Goal: Task Accomplishment & Management: Complete application form

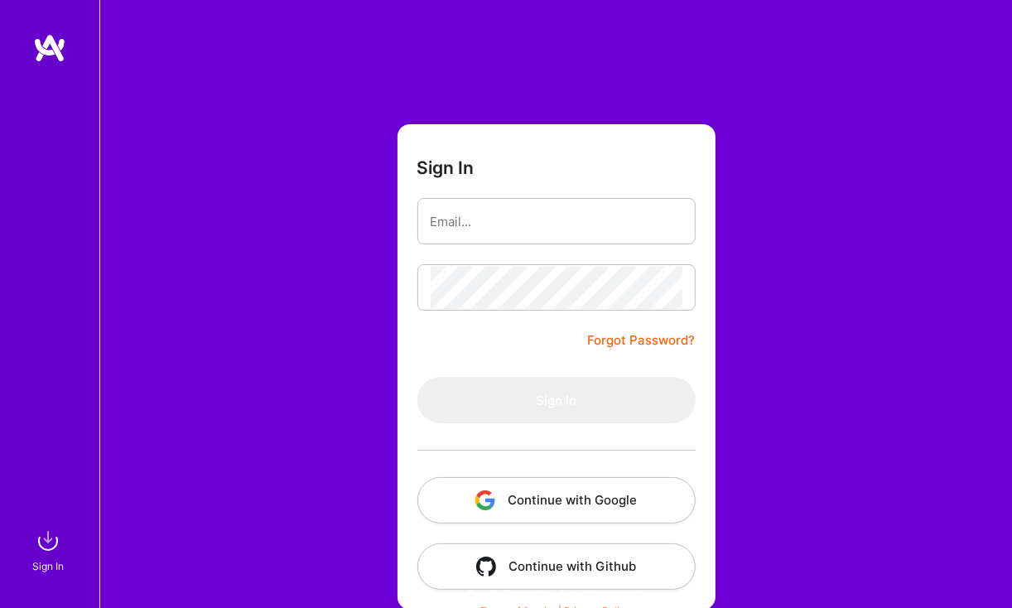
type input "[PERSON_NAME][EMAIL_ADDRESS][DOMAIN_NAME]"
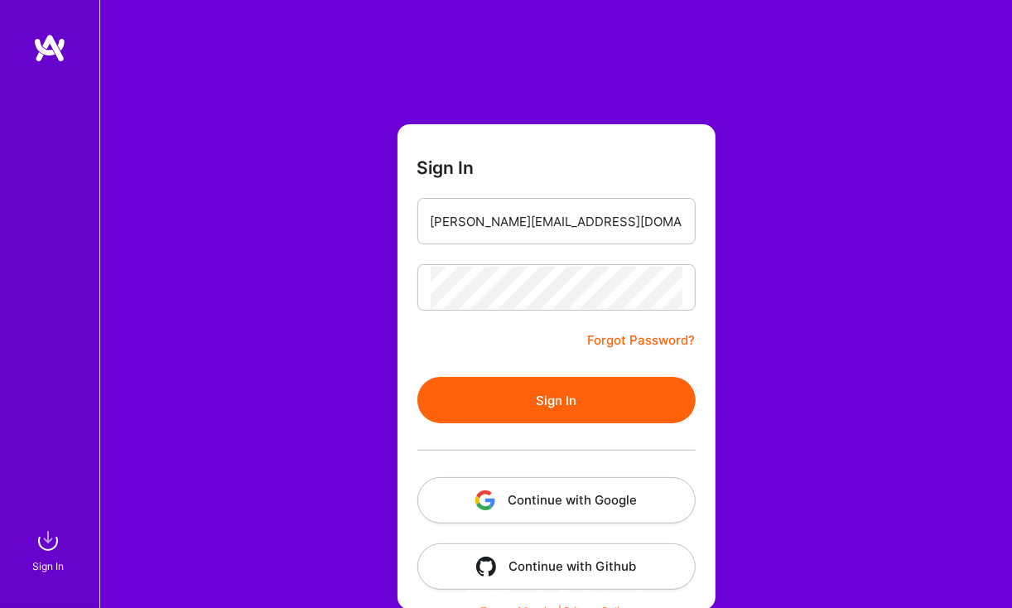
click at [519, 391] on button "Sign In" at bounding box center [556, 400] width 278 height 46
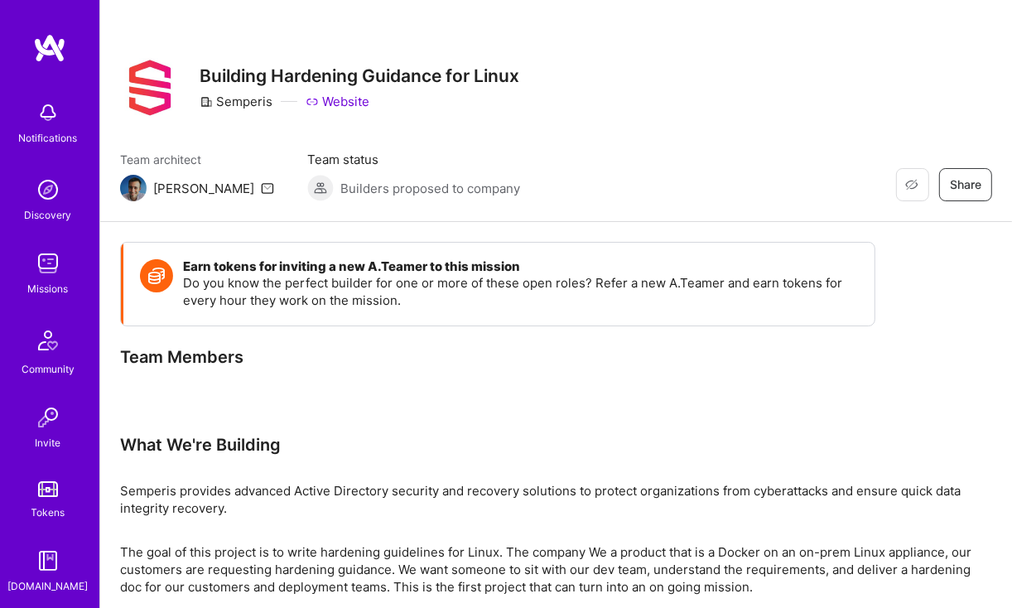
click at [434, 125] on div "Restore Not Interested Share Building Hardening Guidance for Linux Semperis Web…" at bounding box center [556, 111] width 912 height 222
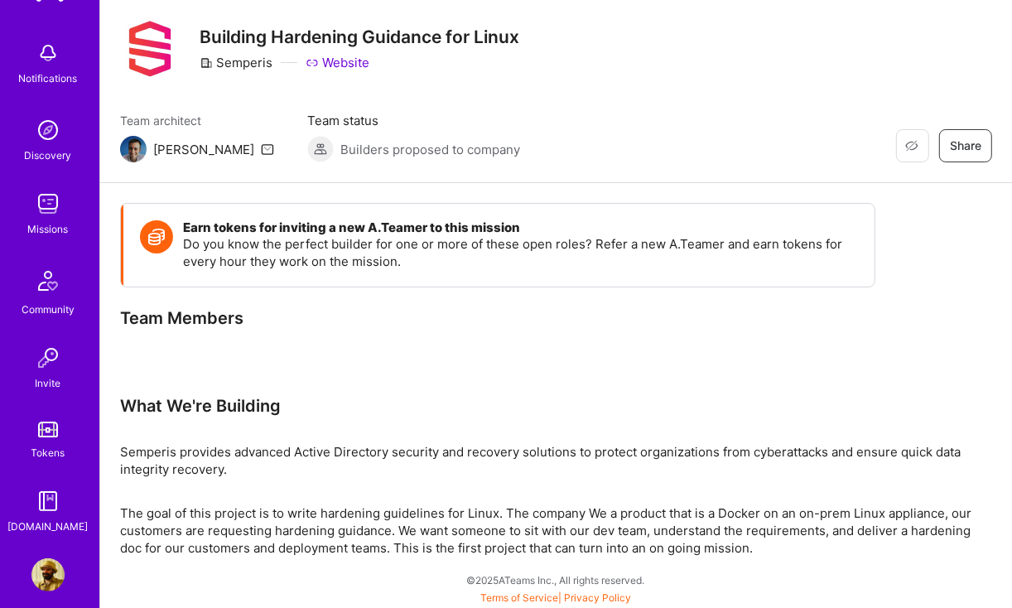
scroll to position [75, 0]
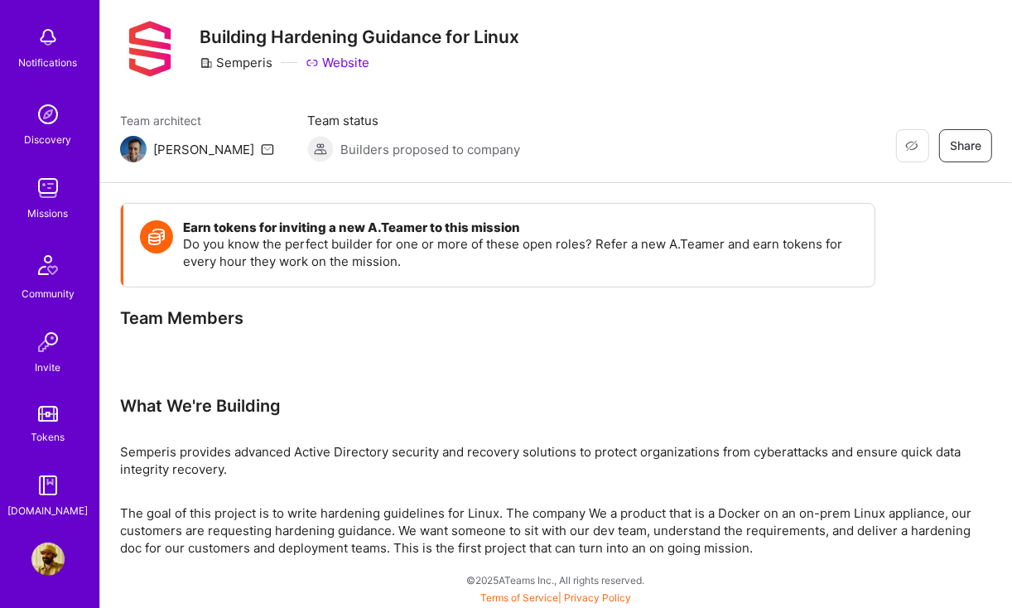
click at [730, 125] on div "Team architect [PERSON_NAME] Team status Builders proposed to company Restore N…" at bounding box center [556, 137] width 872 height 51
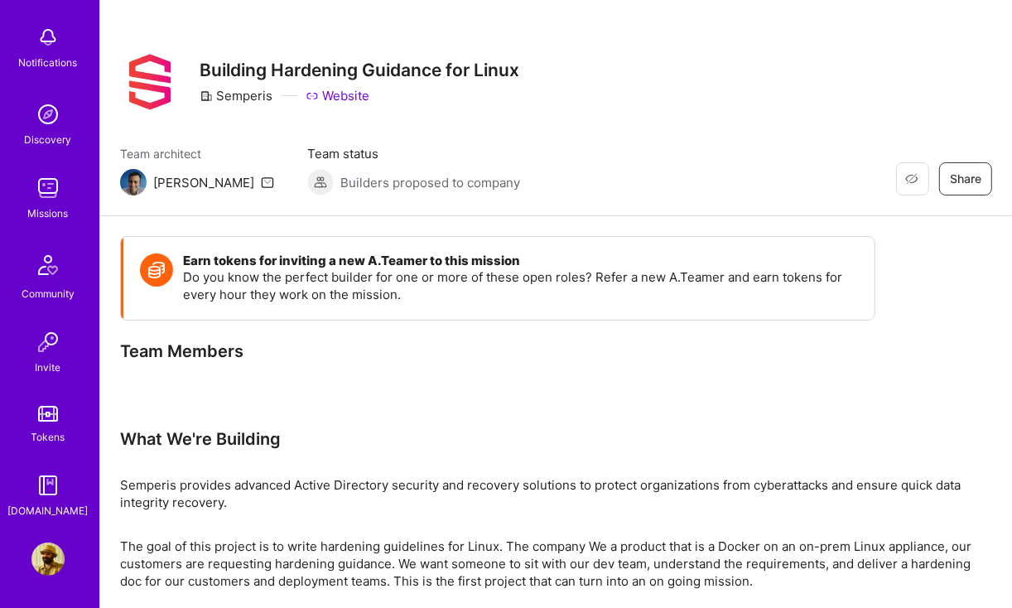
scroll to position [0, 0]
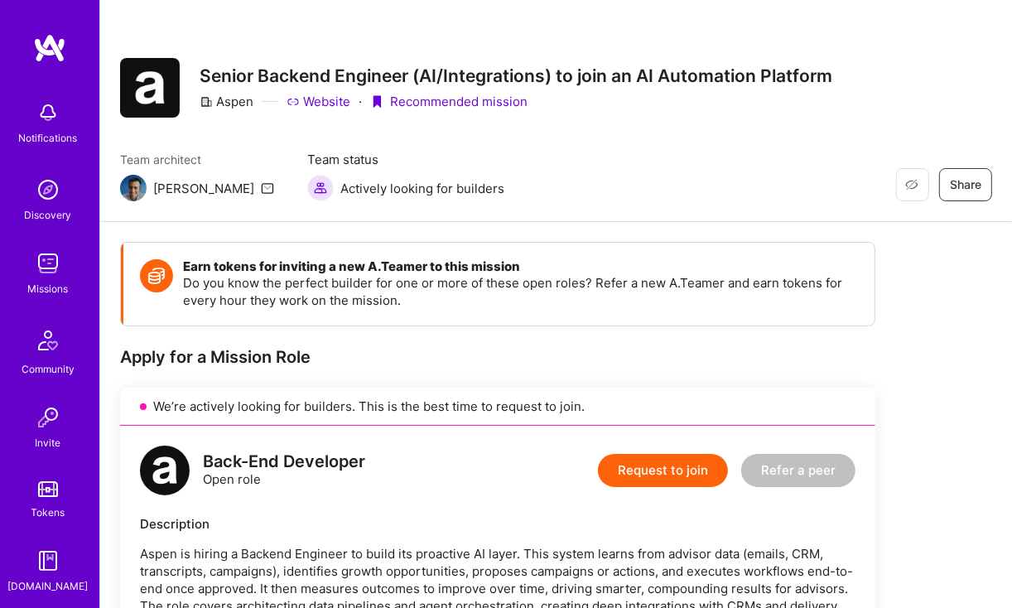
click at [31, 276] on img at bounding box center [47, 263] width 33 height 33
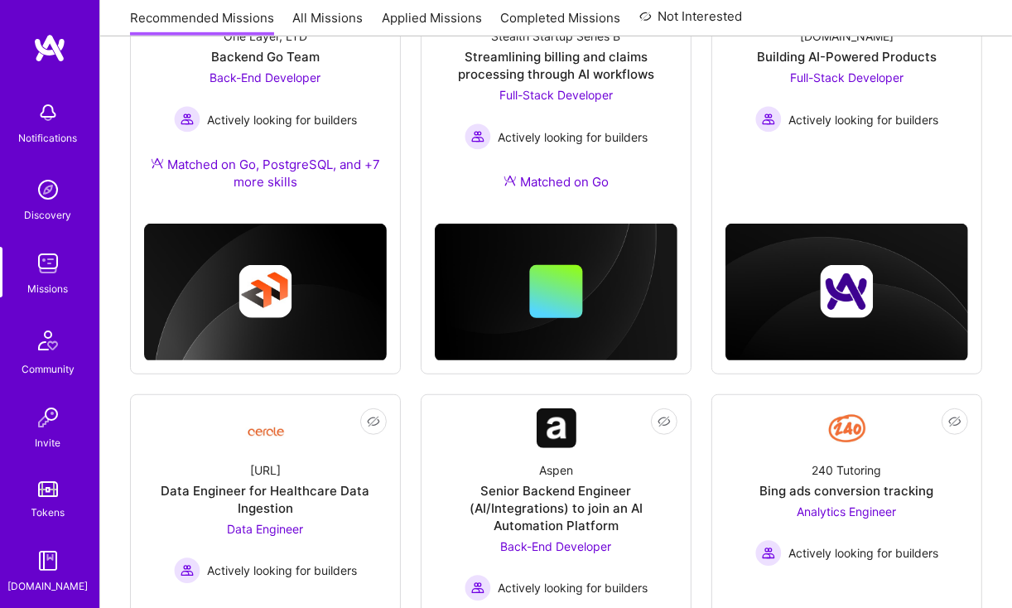
scroll to position [696, 0]
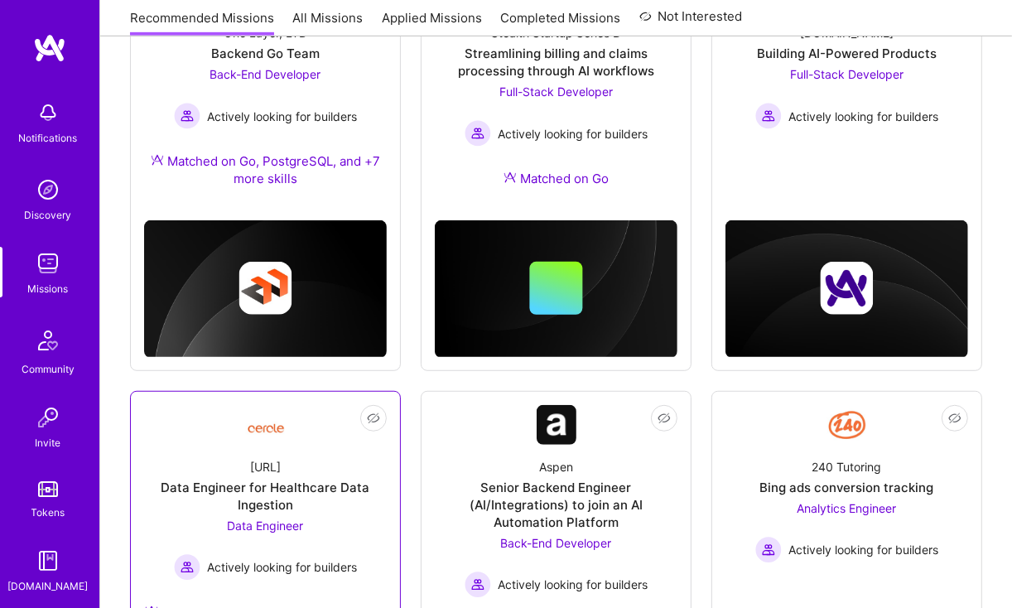
click at [213, 479] on div "Data Engineer for Healthcare Data Ingestion" at bounding box center [265, 496] width 243 height 35
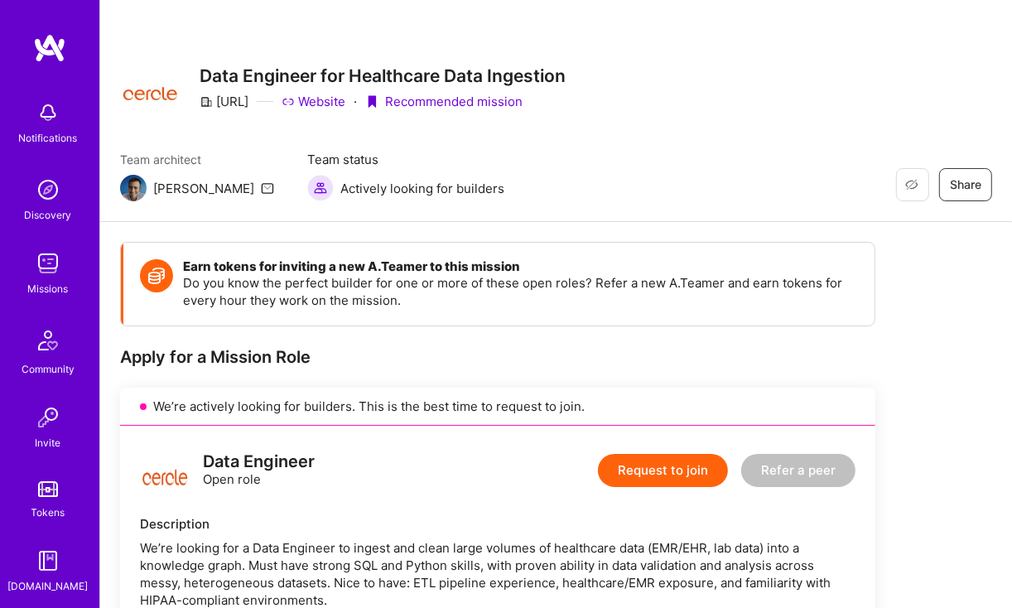
click at [672, 469] on button "Request to join" at bounding box center [663, 470] width 130 height 33
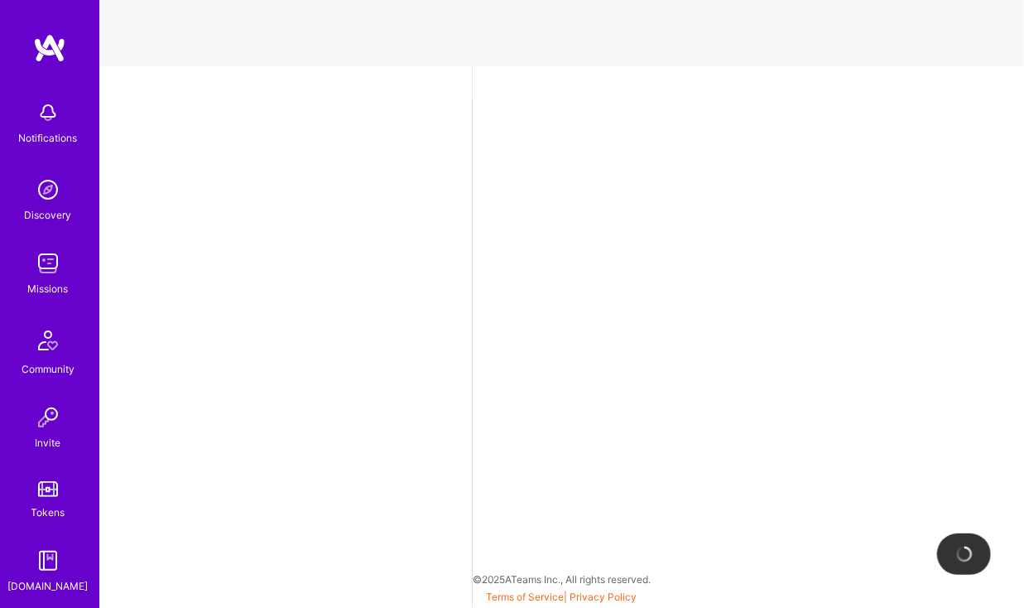
select select "US"
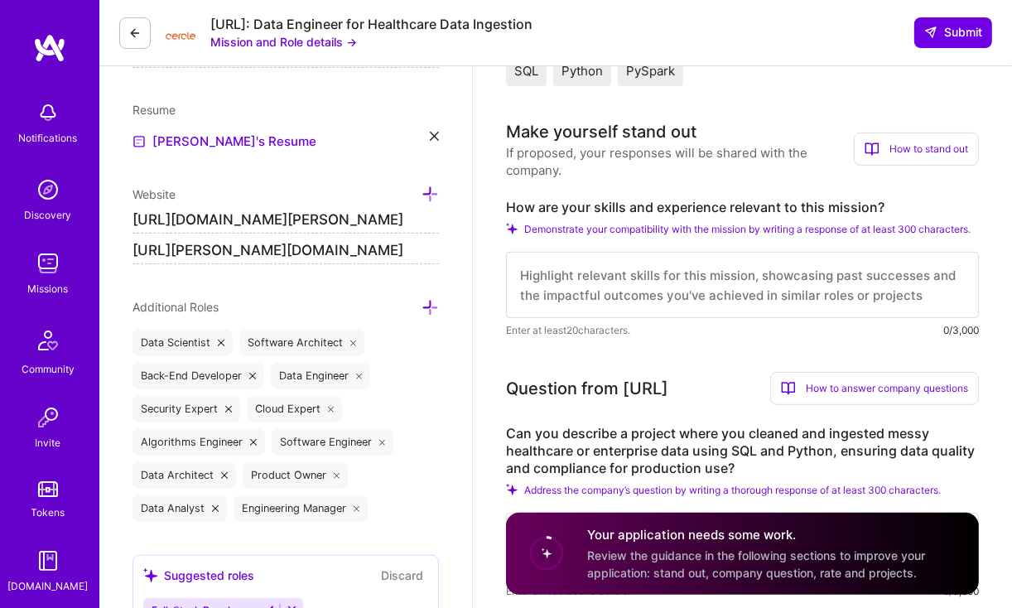
scroll to position [431, 0]
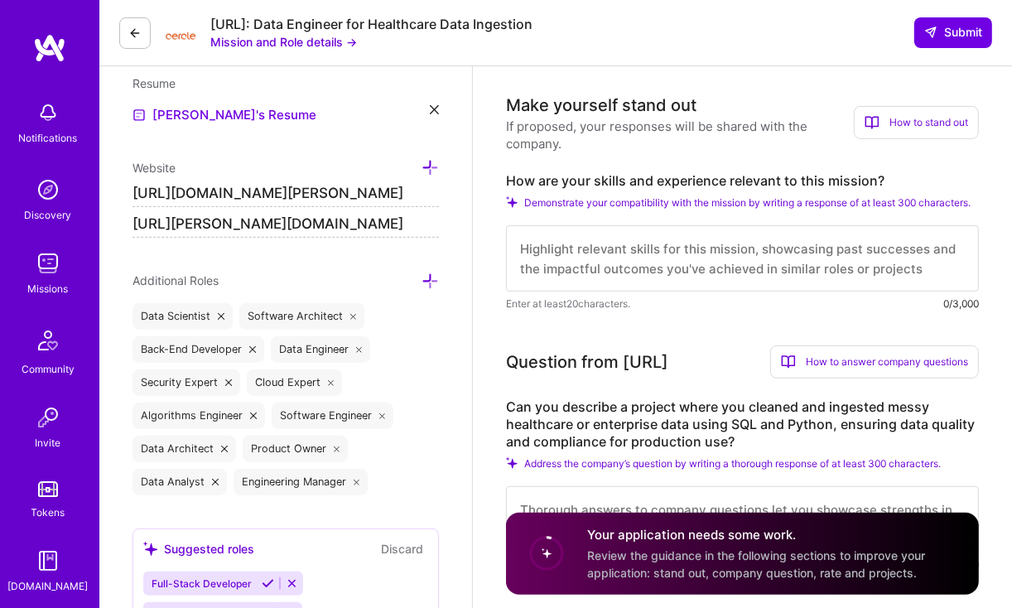
drag, startPoint x: 767, startPoint y: 437, endPoint x: 767, endPoint y: 450, distance: 12.4
click at [767, 448] on label "Can you describe a project where you cleaned and ingested messy healthcare or e…" at bounding box center [742, 424] width 473 height 52
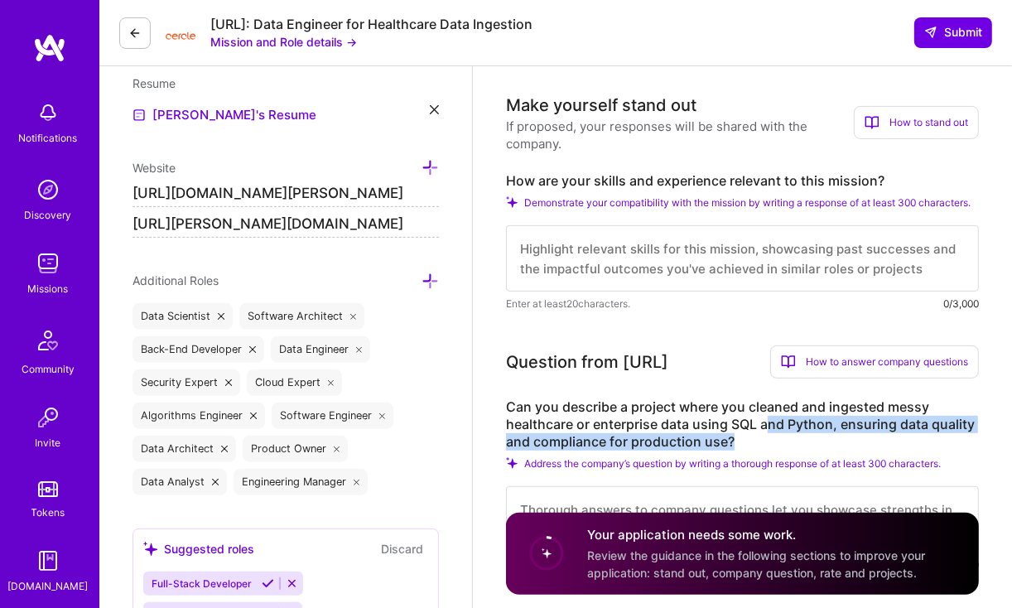
click at [767, 450] on label "Can you describe a project where you cleaned and ingested messy healthcare or e…" at bounding box center [742, 424] width 473 height 52
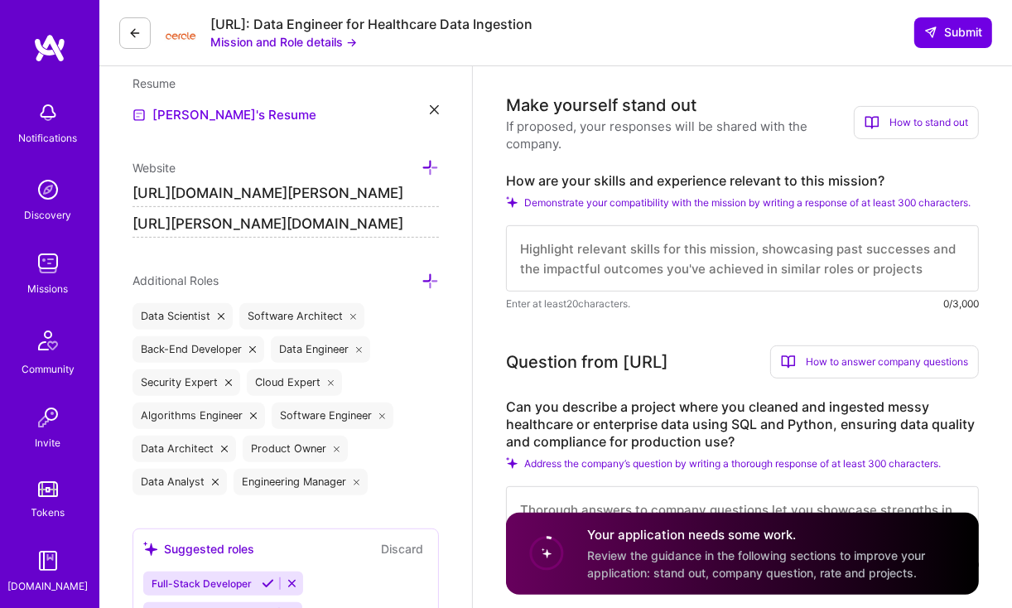
drag, startPoint x: 767, startPoint y: 455, endPoint x: 752, endPoint y: 455, distance: 14.9
click at [754, 450] on label "Can you describe a project where you cleaned and ingested messy healthcare or e…" at bounding box center [742, 424] width 473 height 52
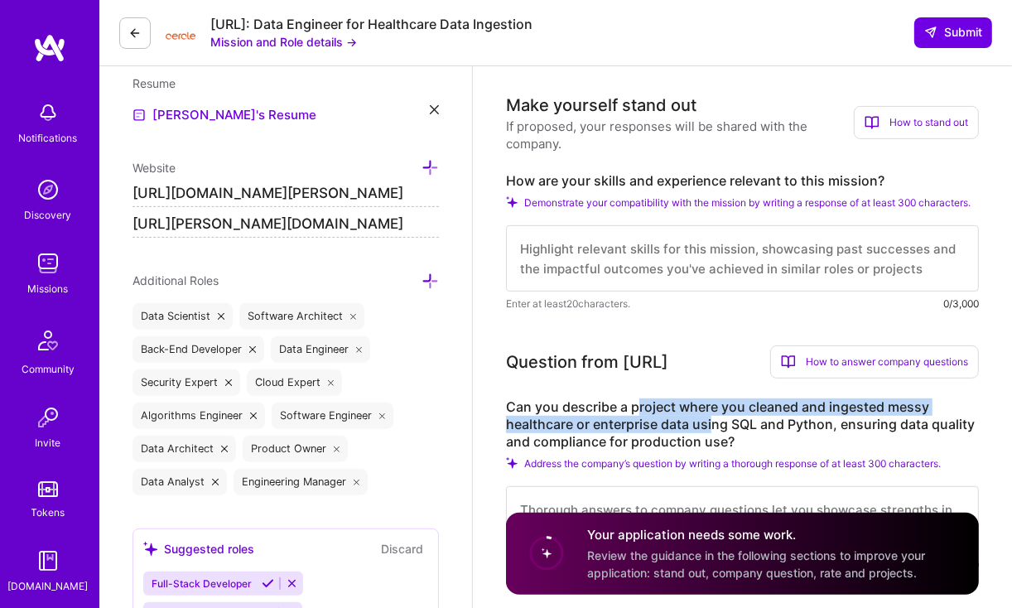
drag, startPoint x: 705, startPoint y: 441, endPoint x: 631, endPoint y: 426, distance: 75.0
click at [631, 426] on label "Can you describe a project where you cleaned and ingested messy healthcare or e…" at bounding box center [742, 424] width 473 height 52
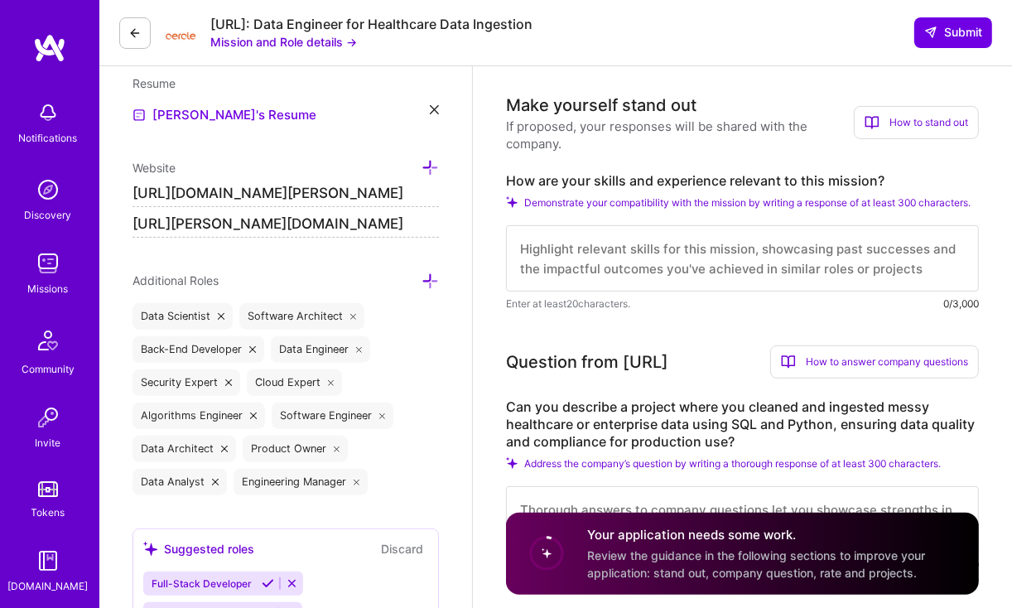
click at [599, 426] on label "Can you describe a project where you cleaned and ingested messy healthcare or e…" at bounding box center [742, 424] width 473 height 52
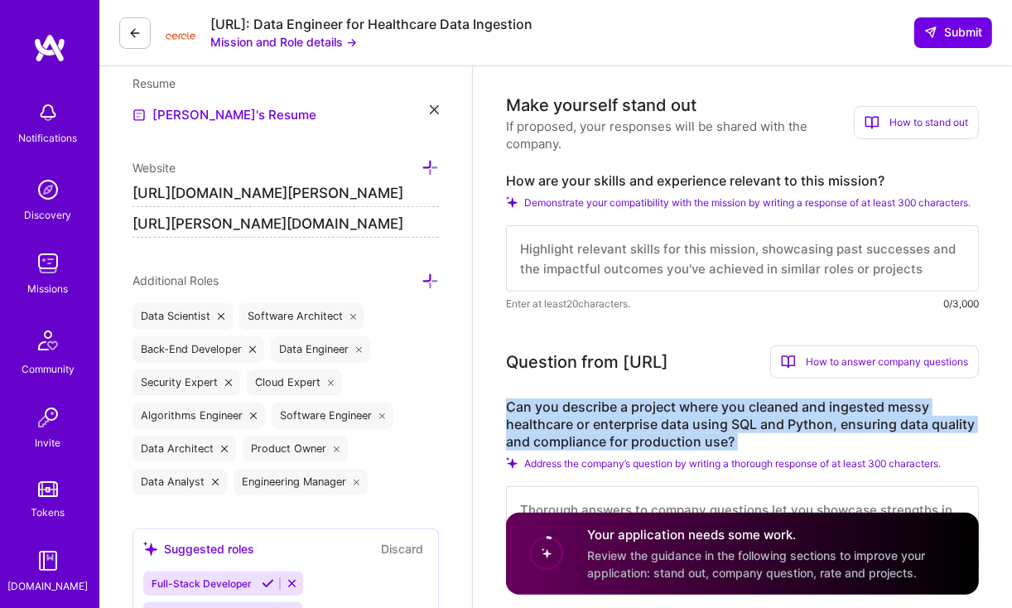
drag, startPoint x: 508, startPoint y: 417, endPoint x: 848, endPoint y: 465, distance: 343.8
click at [838, 465] on div "Can you describe a project where you cleaned and ingested messy healthcare or e…" at bounding box center [742, 485] width 473 height 175
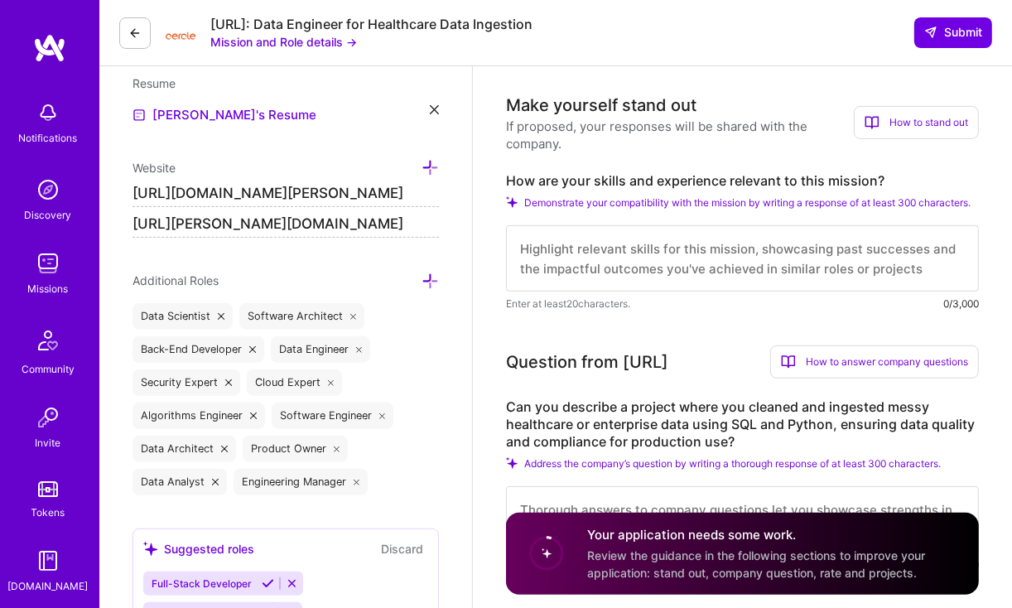
click at [751, 483] on div "Can you describe a project where you cleaned and ingested messy healthcare or e…" at bounding box center [742, 485] width 473 height 175
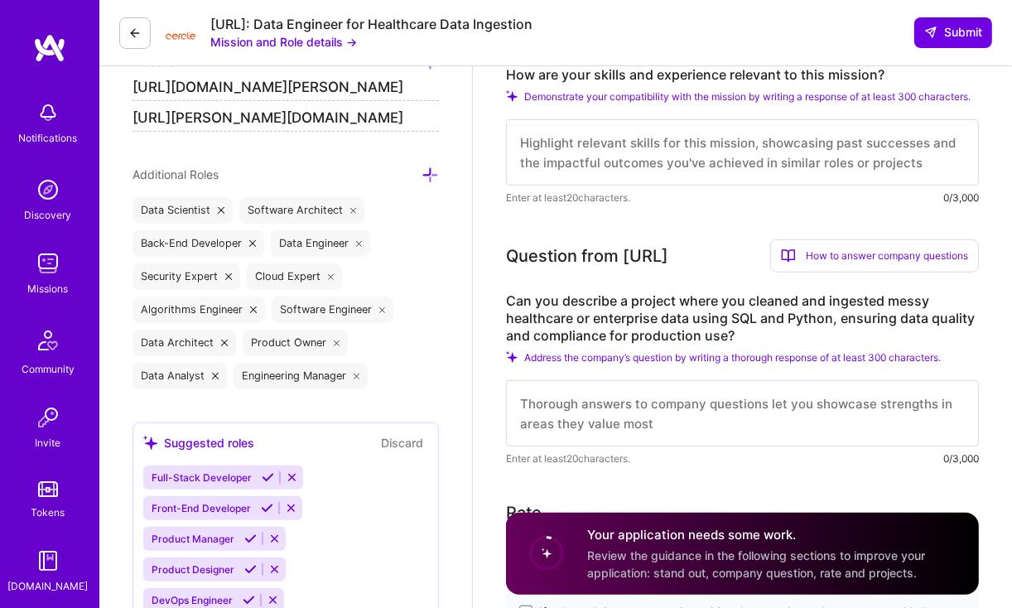
scroll to position [563, 0]
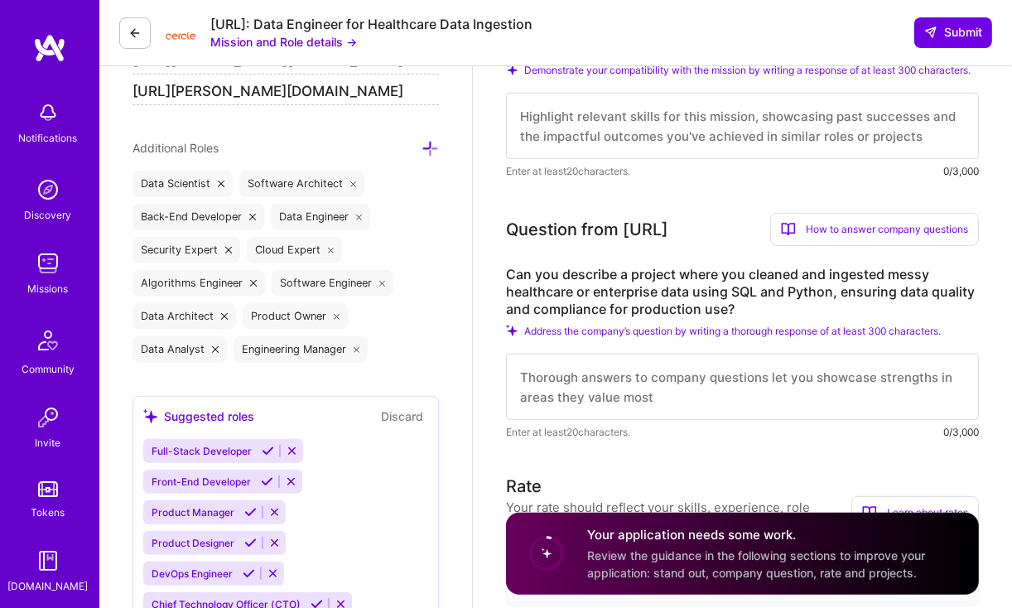
drag, startPoint x: 692, startPoint y: 417, endPoint x: 598, endPoint y: 381, distance: 101.2
click at [598, 381] on textarea at bounding box center [742, 387] width 473 height 66
click at [690, 406] on textarea at bounding box center [742, 387] width 473 height 66
click at [543, 388] on textarea at bounding box center [742, 387] width 473 height 66
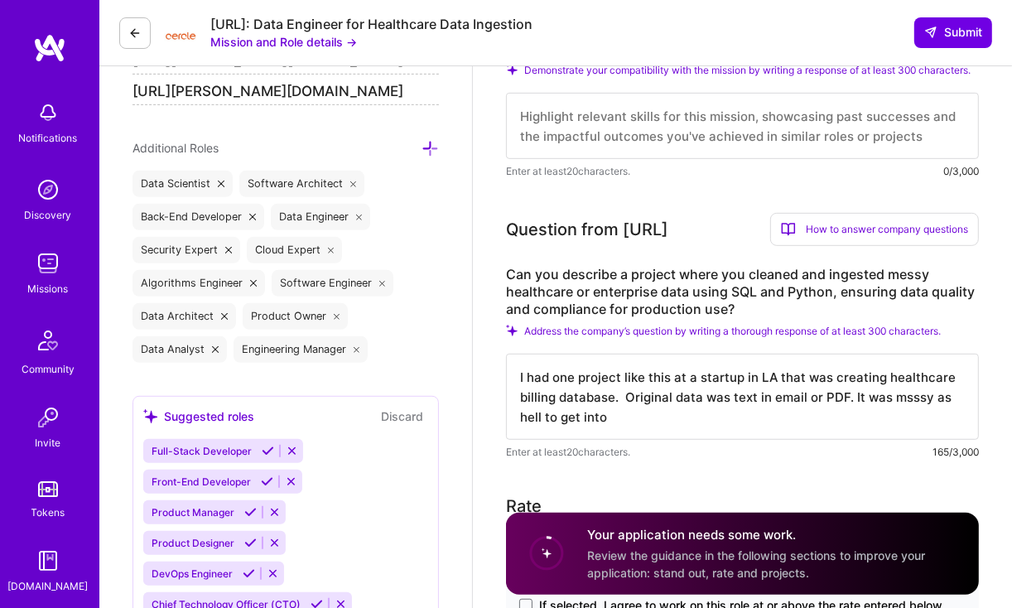
type textarea "I had one project like this at a startup in LA that was creating healthcare bil…"
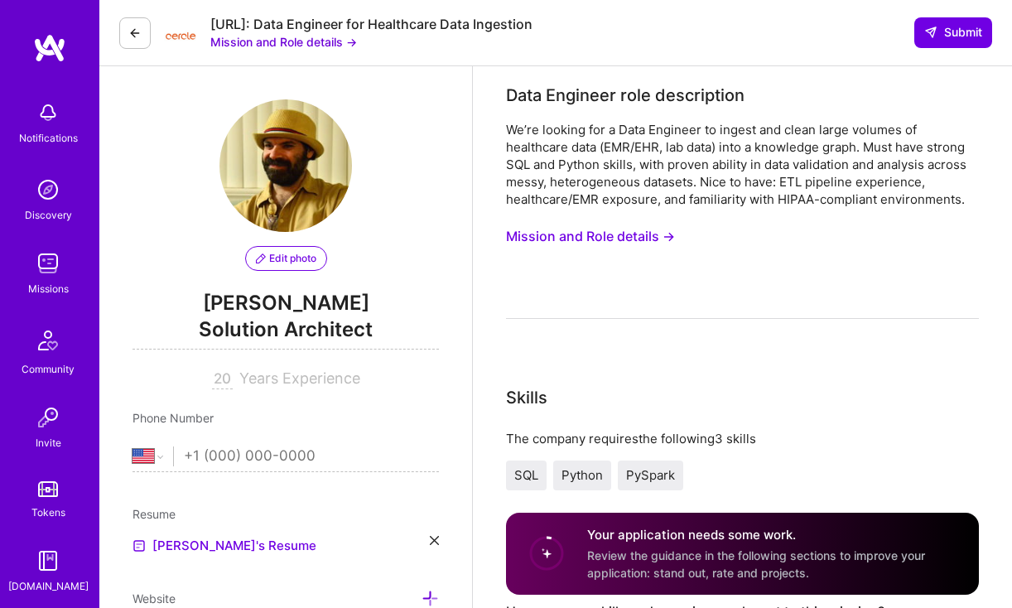
select select "US"
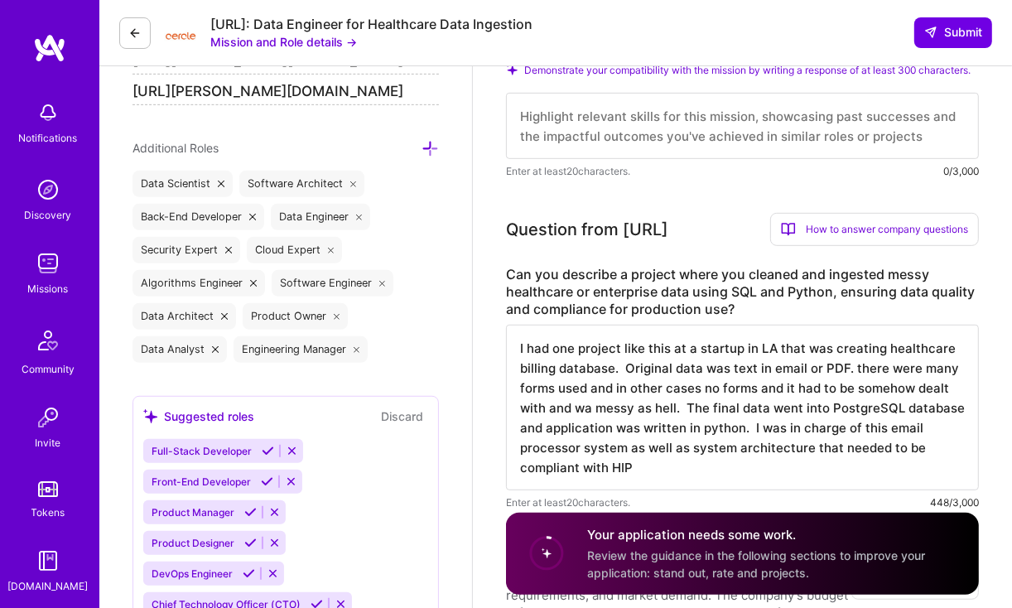
click at [650, 474] on textarea "I had one project like this at a startup in LA that was creating healthcare bil…" at bounding box center [742, 408] width 473 height 166
type textarea "I had one project like this at a startup in LA that was creating healthcare bil…"
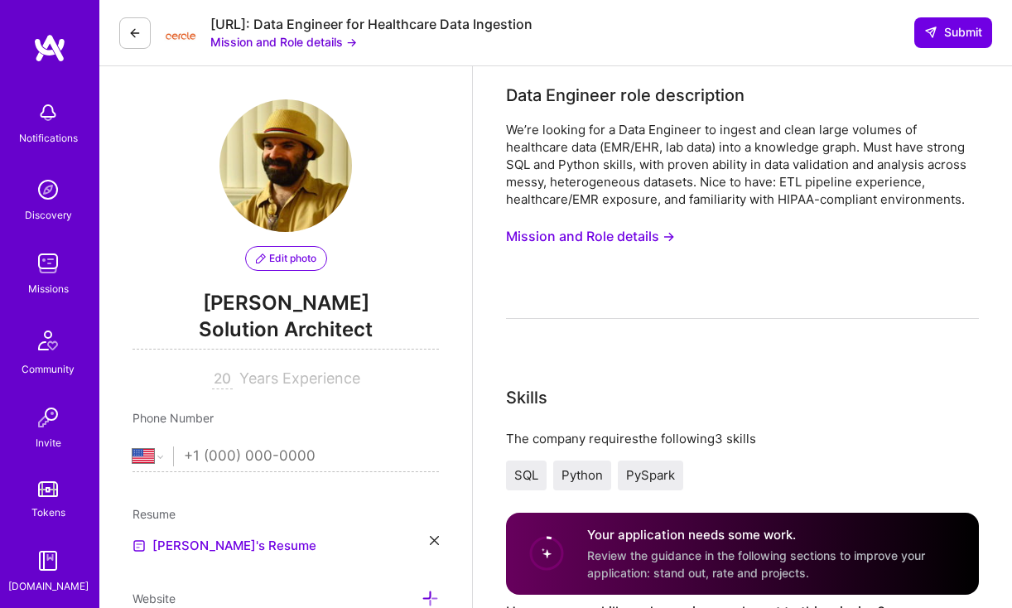
select select "US"
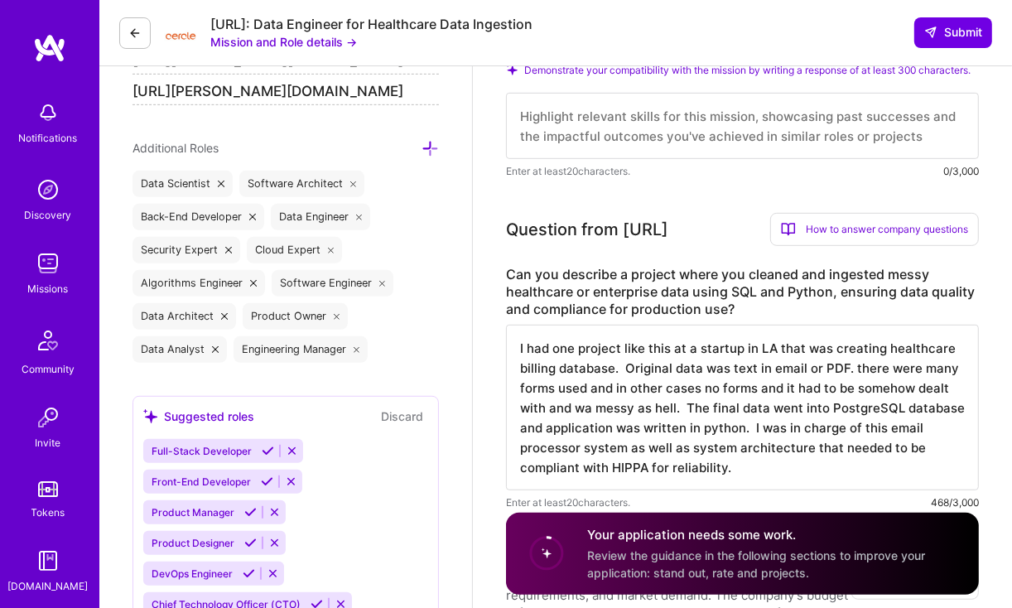
type textarea "I had one project like this at a startup in LA that was creating healthcare bil…"
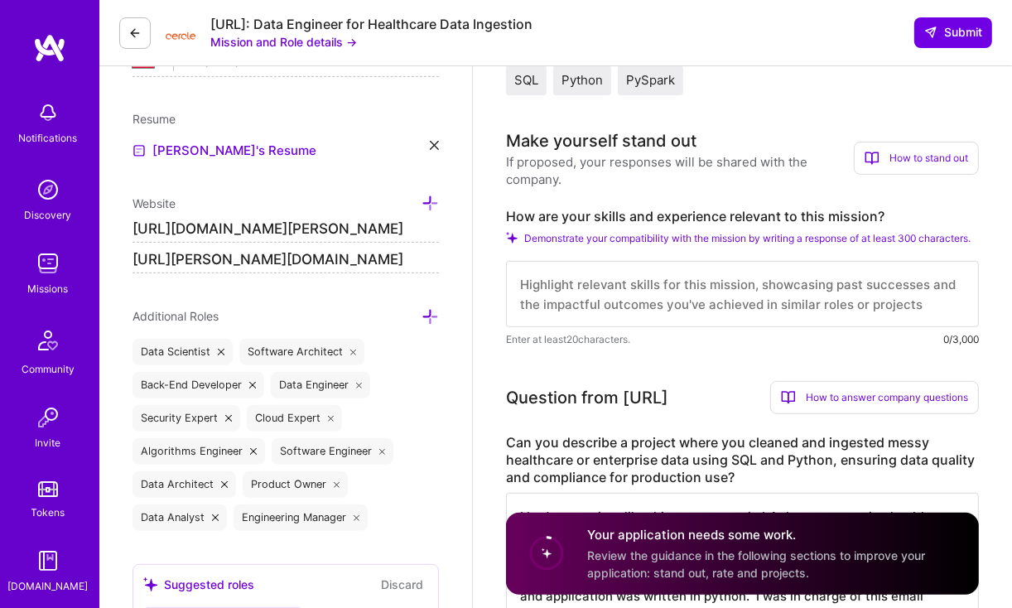
scroll to position [397, 0]
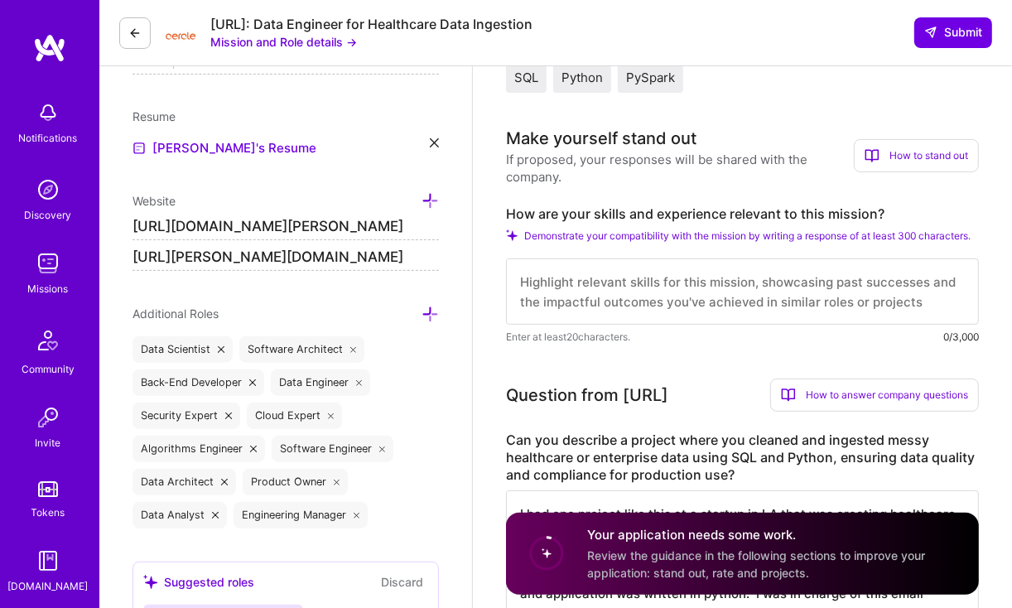
click at [527, 281] on textarea at bounding box center [742, 291] width 473 height 66
click at [527, 302] on textarea at bounding box center [742, 291] width 473 height 66
click at [542, 302] on textarea at bounding box center [742, 291] width 473 height 66
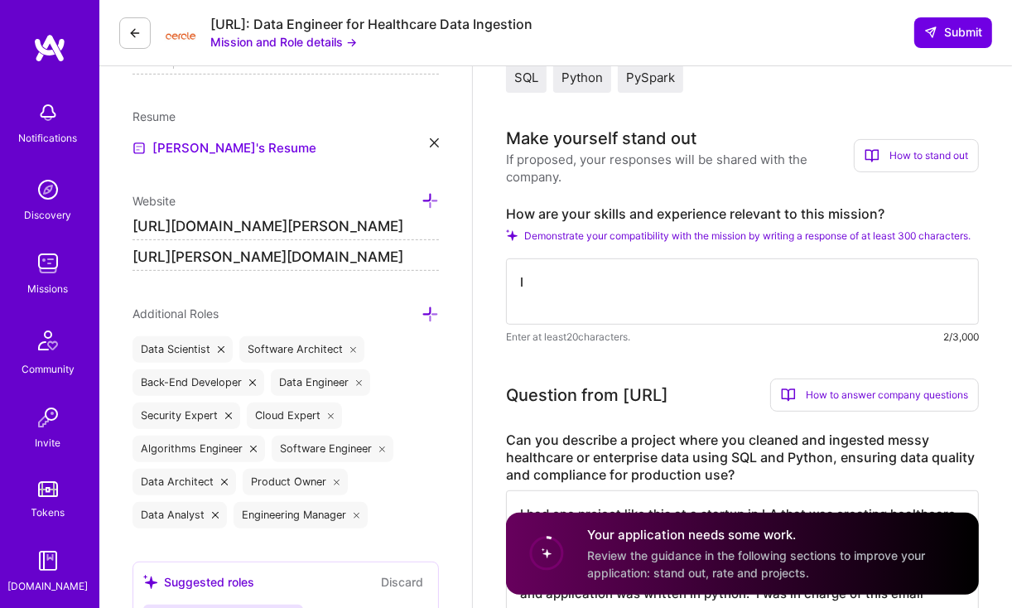
type textarea "I"
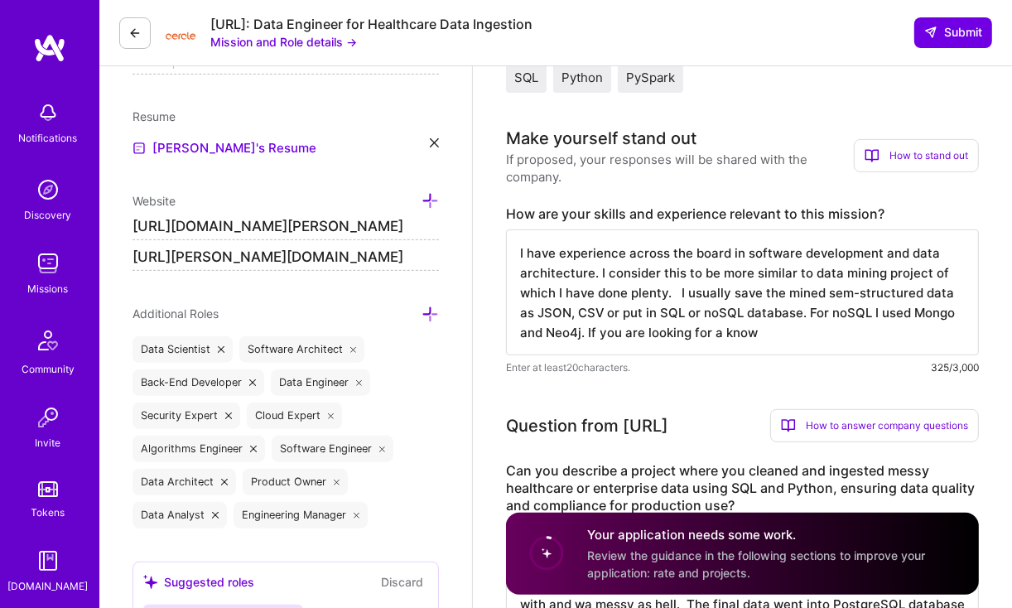
type textarea "I have experience across the board in software development and data architectur…"
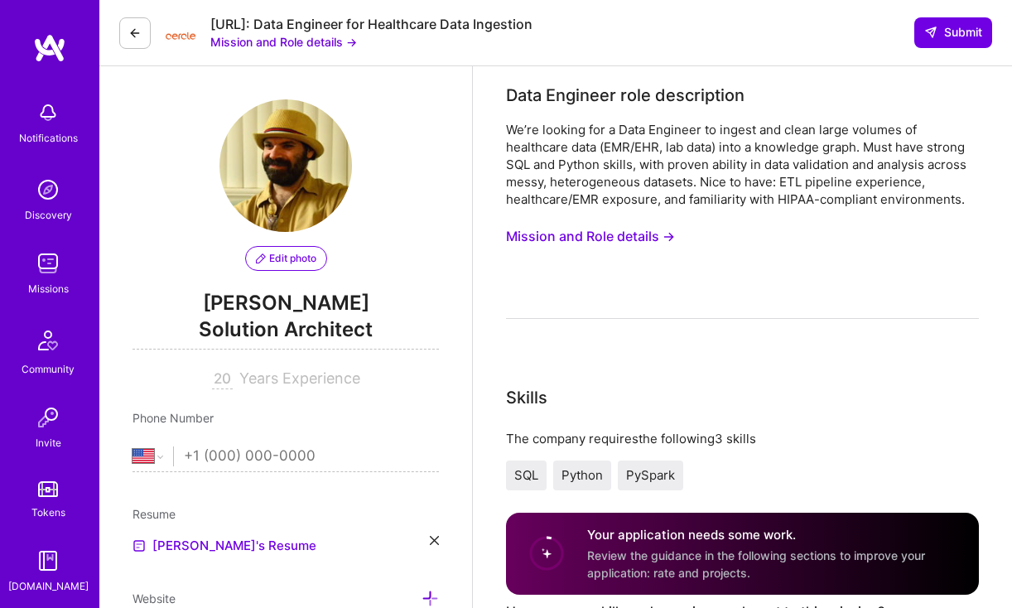
select select "US"
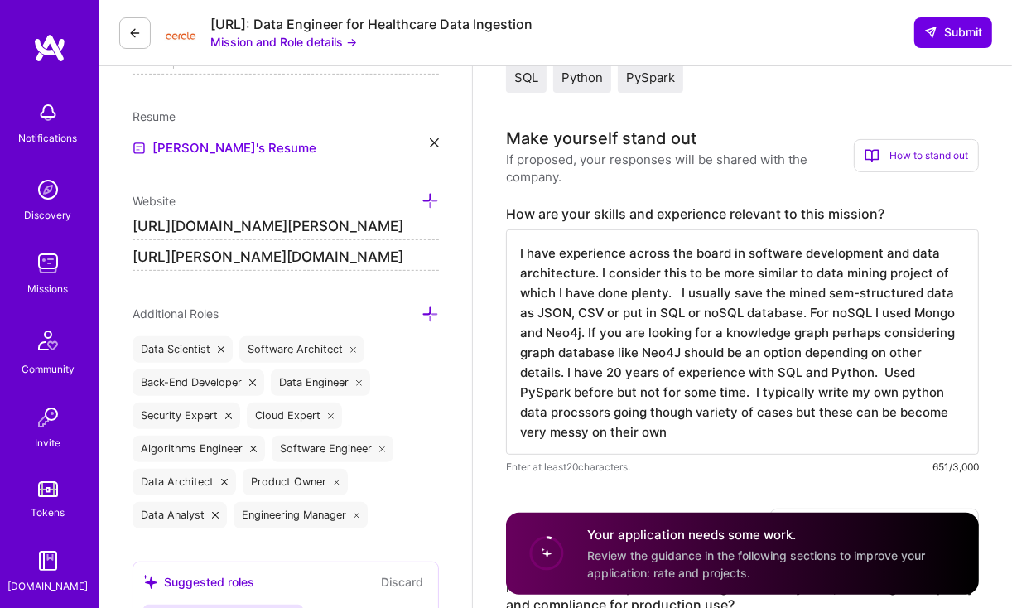
type textarea "I have experience across the board in software development and data architectur…"
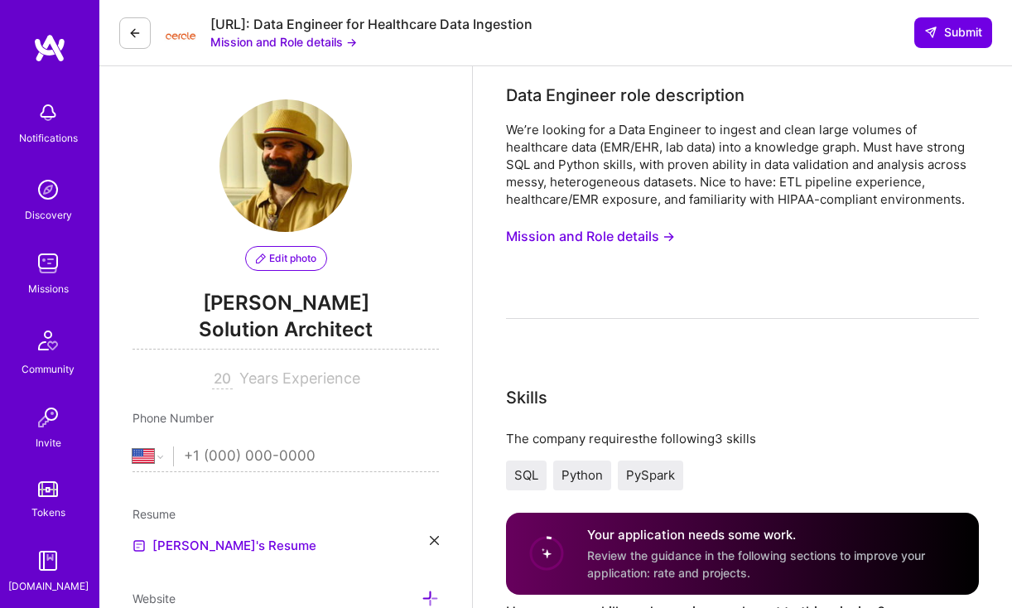
select select "US"
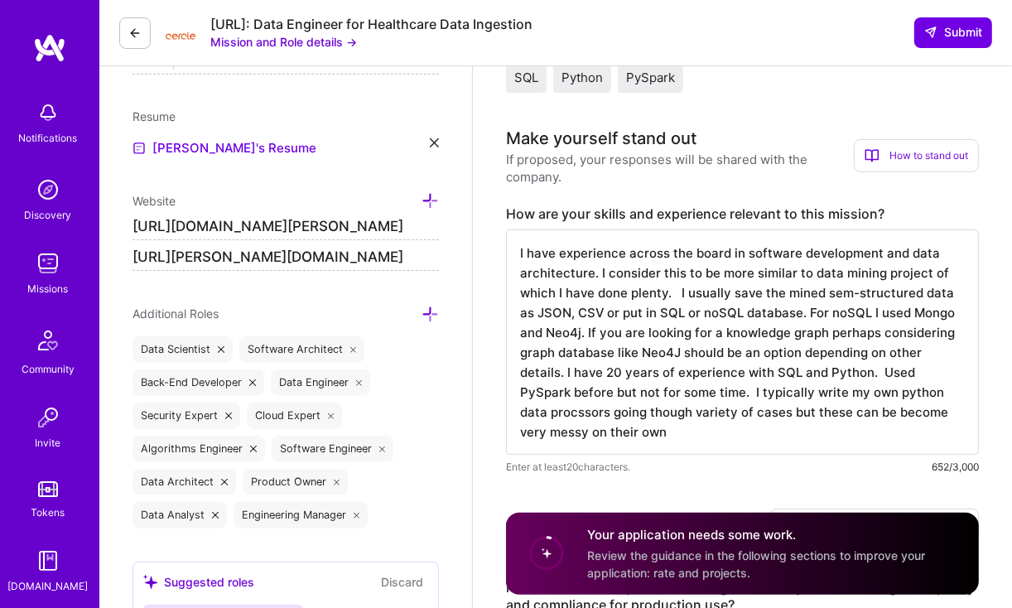
scroll to position [1, 0]
drag, startPoint x: 755, startPoint y: 387, endPoint x: 757, endPoint y: 498, distance: 111.0
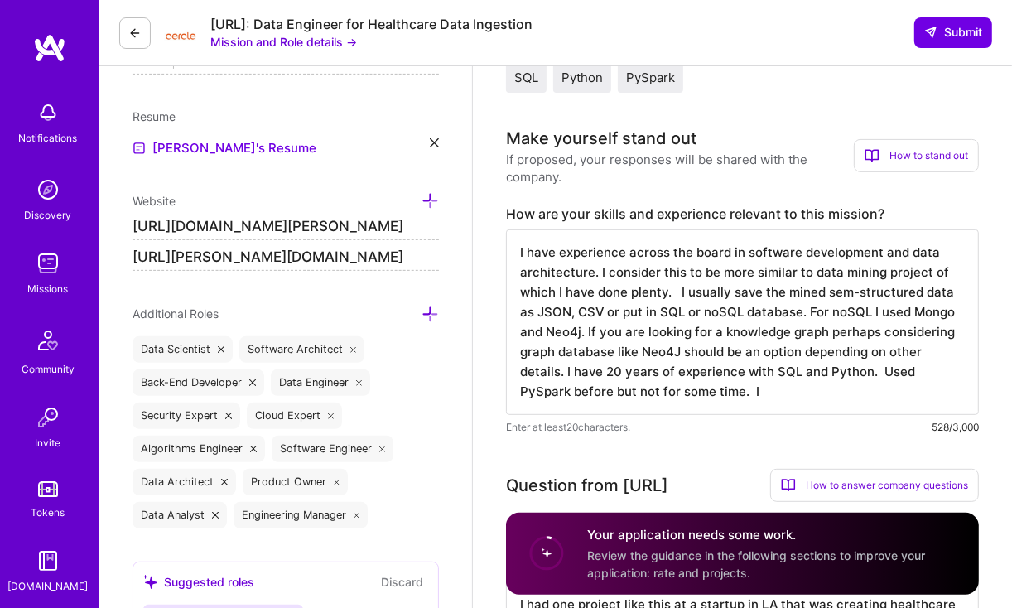
scroll to position [0, 0]
type textarea "I have experience across the board in software development and data architectur…"
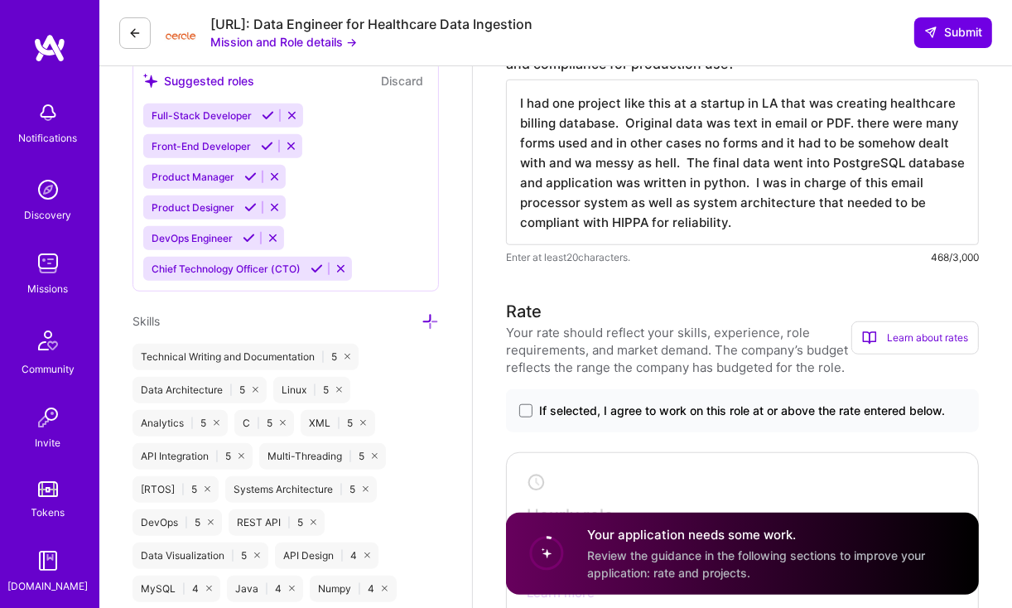
scroll to position [927, 0]
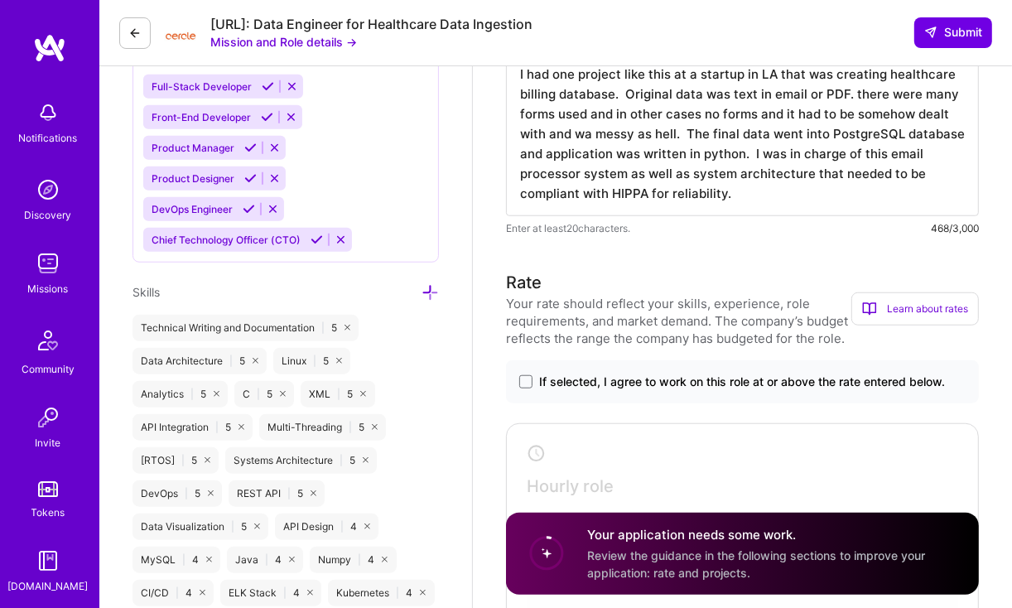
click at [515, 381] on div "If selected, I agree to work on this role at or above the rate entered below." at bounding box center [742, 381] width 473 height 43
click at [527, 381] on span at bounding box center [525, 381] width 13 height 13
click at [0, 0] on input "If selected, I agree to work on this role at or above the rate entered below." at bounding box center [0, 0] width 0 height 0
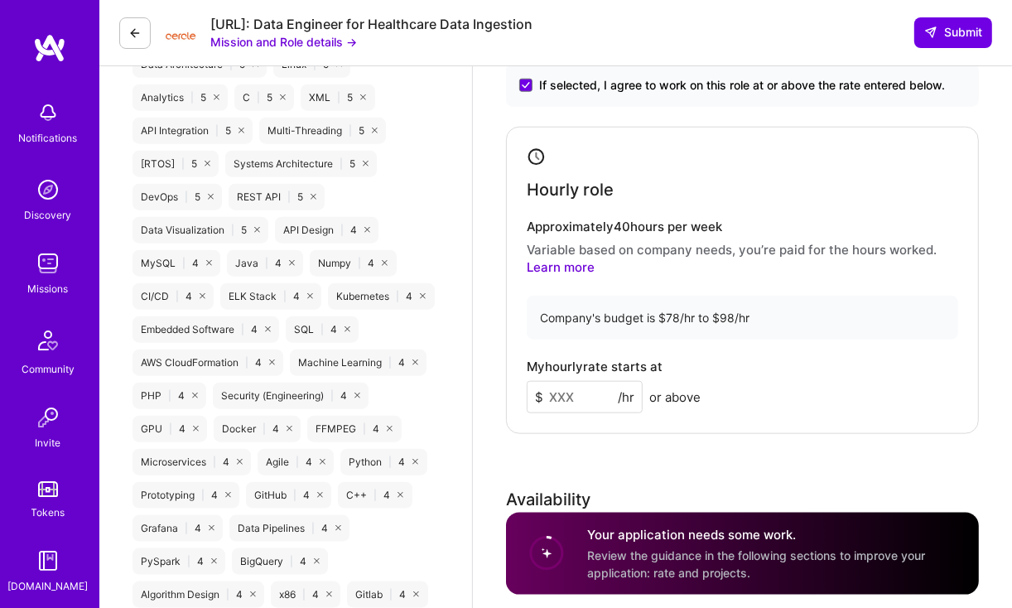
scroll to position [1225, 0]
click at [570, 388] on input at bounding box center [585, 395] width 116 height 32
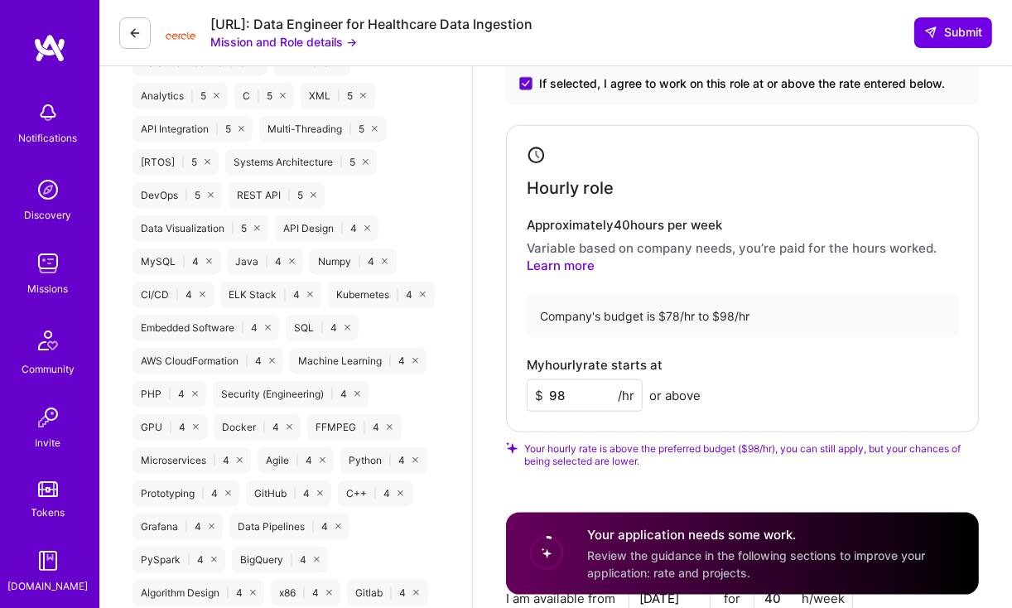
type input "98"
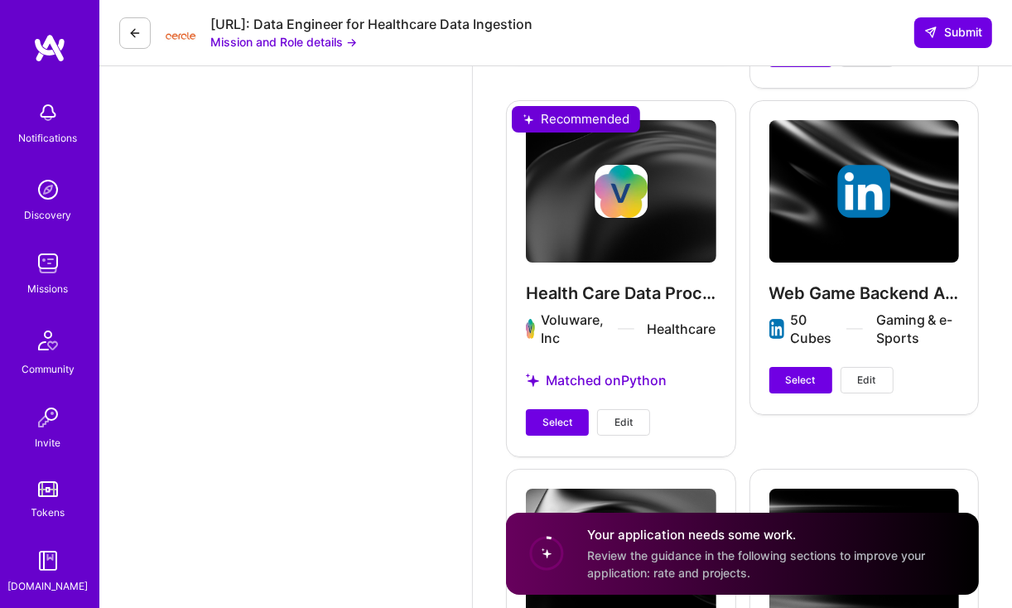
scroll to position [4371, 0]
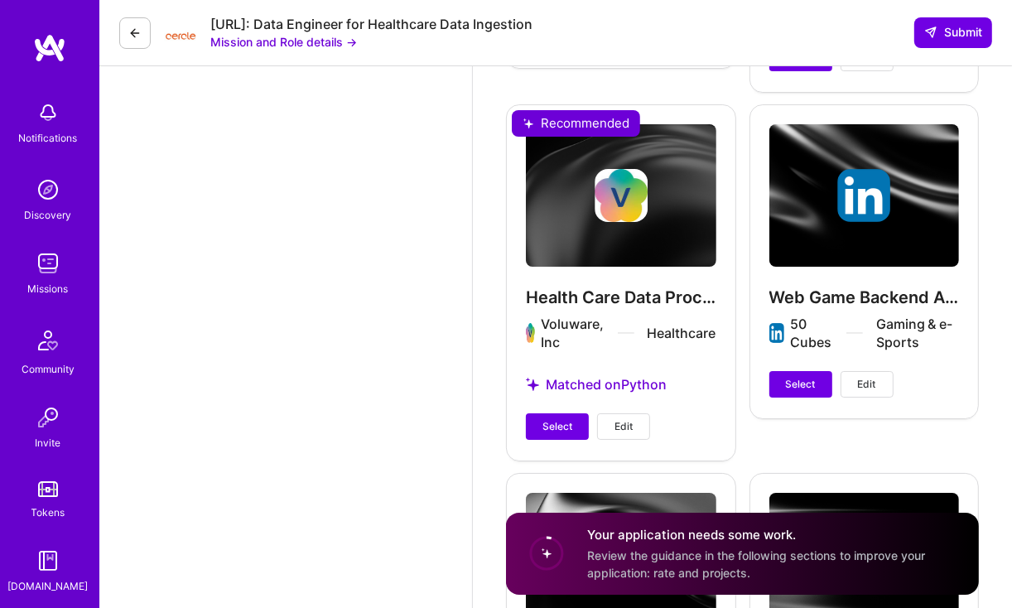
click at [621, 209] on div "Health Care Data Processor Voluware, Inc Healthcare Matched on Python Select Ed…" at bounding box center [621, 281] width 230 height 355
click at [754, 152] on div "Web Game Backend Architecture 50 Cubes Gaming & e-Sports Select Edit" at bounding box center [864, 260] width 230 height 313
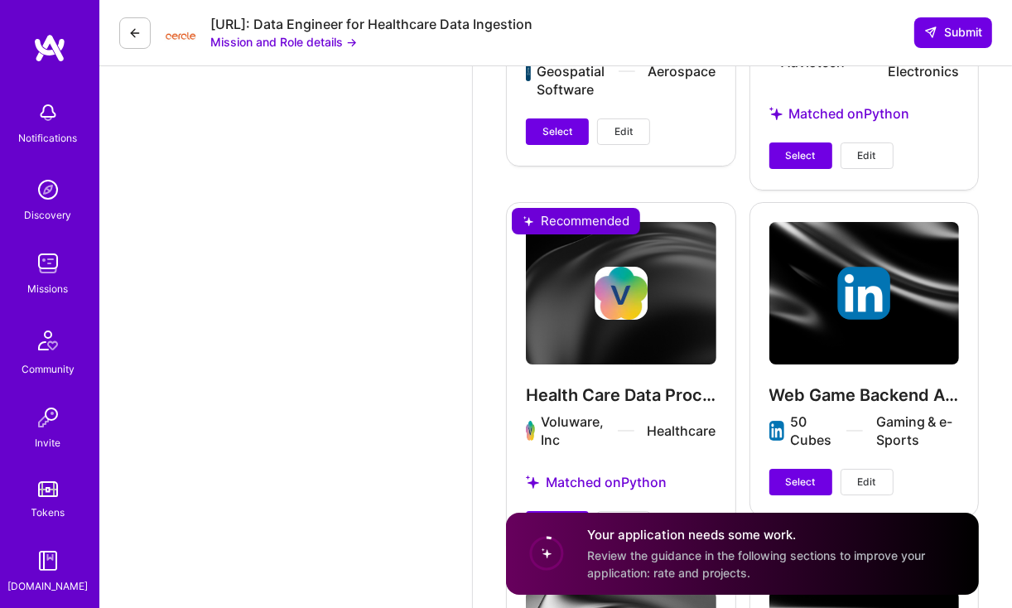
scroll to position [4272, 0]
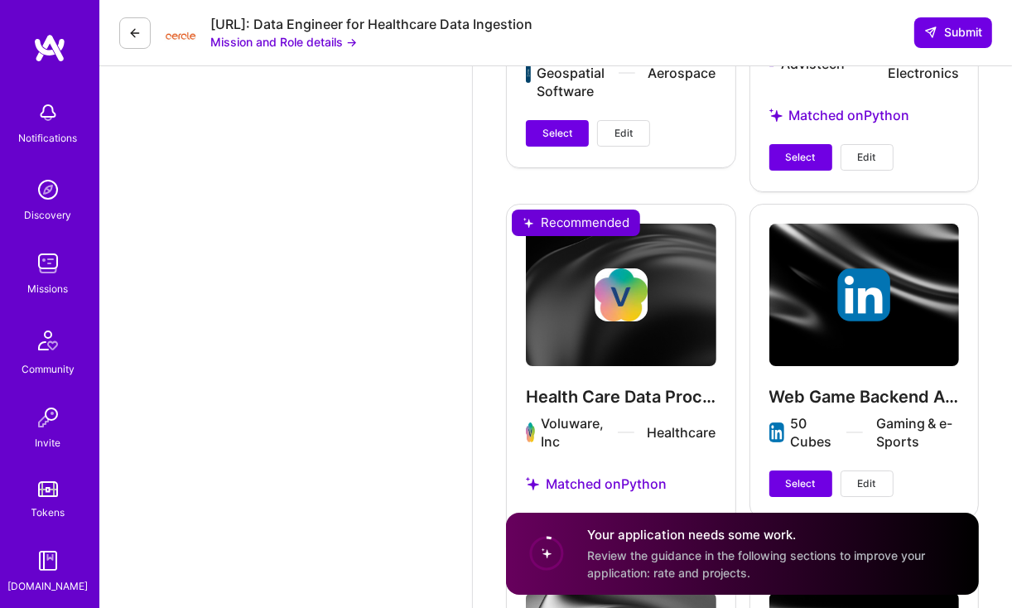
click at [571, 217] on div "Health Care Data Processor Voluware, Inc Healthcare Matched on Python Select Ed…" at bounding box center [621, 381] width 230 height 355
click at [523, 217] on div "Health Care Data Processor Voluware, Inc Healthcare Matched on Python Select Ed…" at bounding box center [621, 381] width 230 height 355
click at [638, 482] on div "Health Care Data Processor Voluware, Inc Healthcare Matched on Python Select Ed…" at bounding box center [621, 381] width 230 height 355
click at [531, 482] on div "Health Care Data Processor Voluware, Inc Healthcare Matched on Python Select Ed…" at bounding box center [621, 381] width 230 height 355
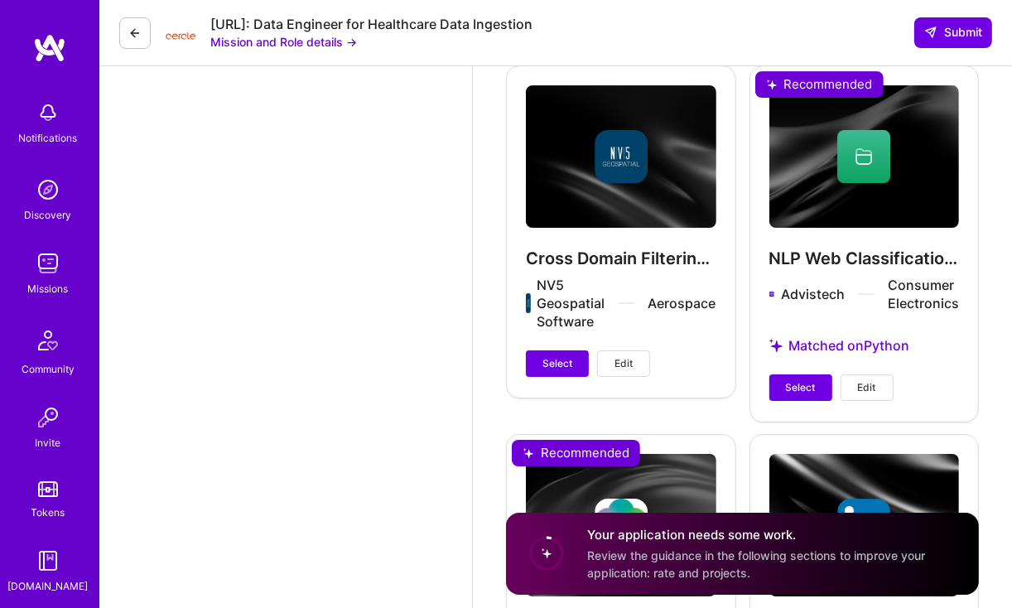
scroll to position [4040, 0]
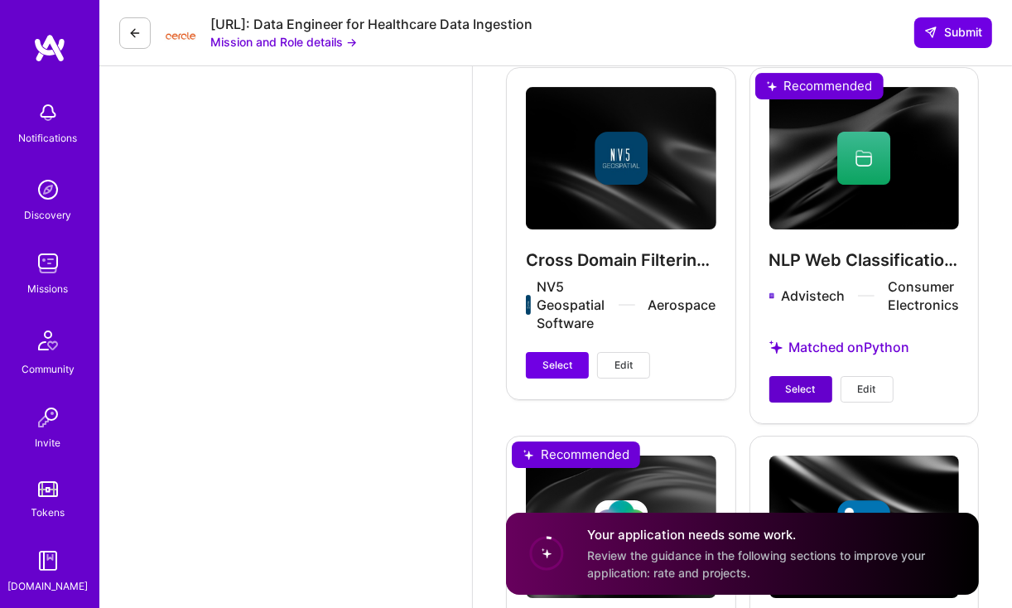
click at [799, 378] on button "Select" at bounding box center [800, 389] width 63 height 26
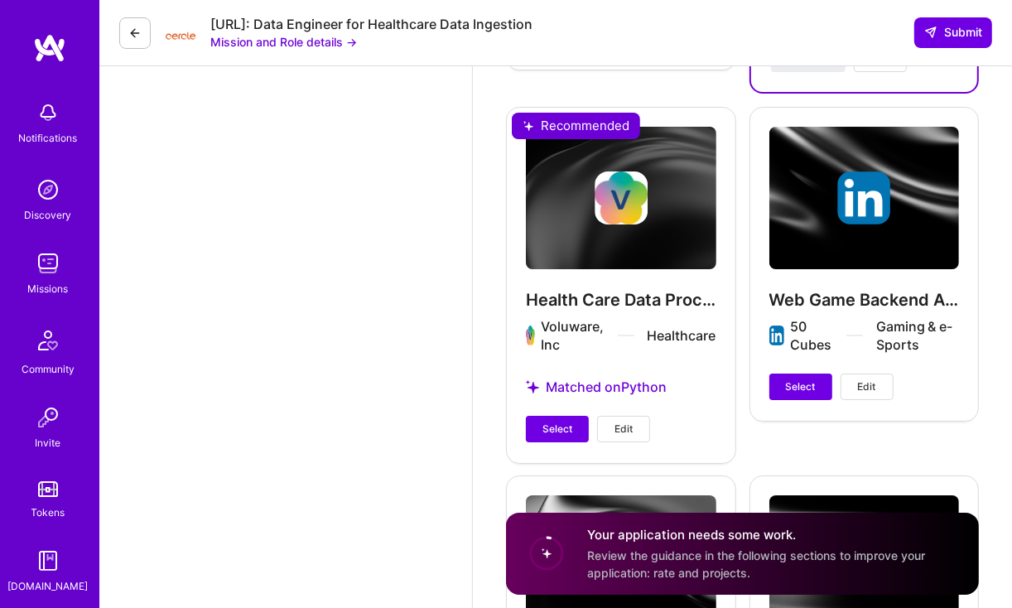
scroll to position [4371, 0]
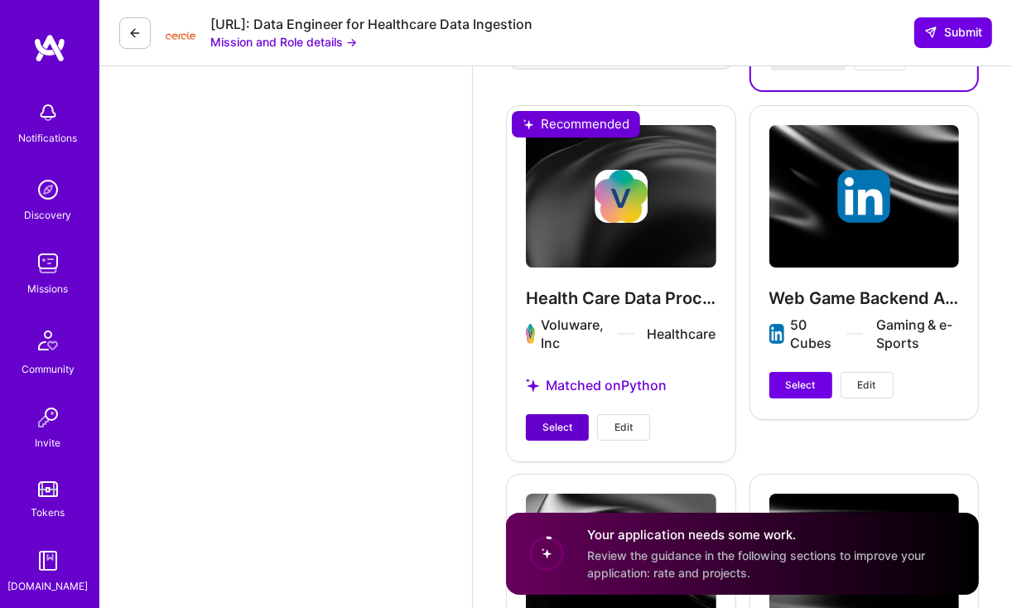
click at [557, 415] on button "Select" at bounding box center [557, 427] width 63 height 26
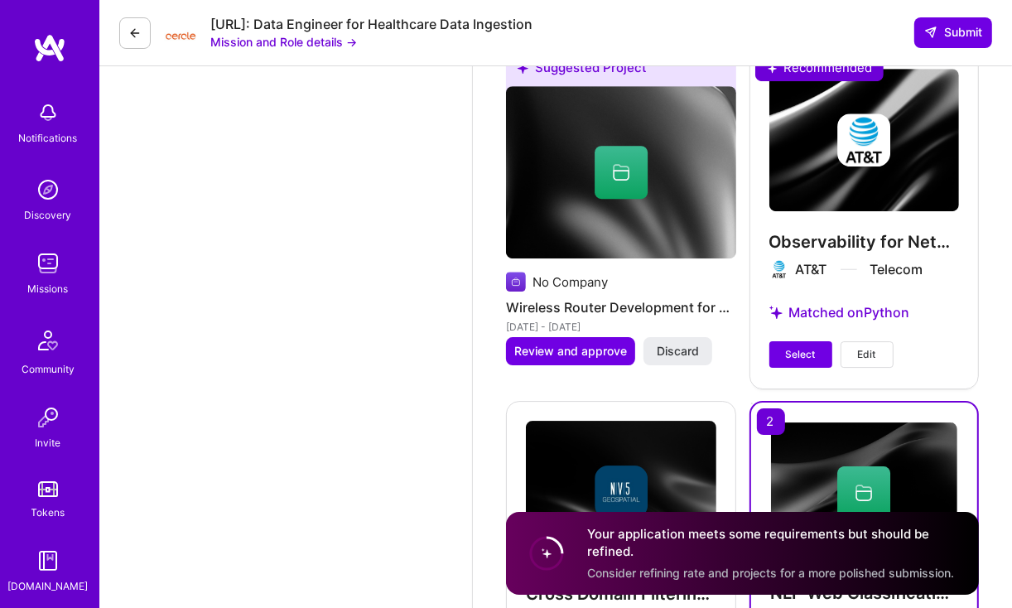
scroll to position [3709, 0]
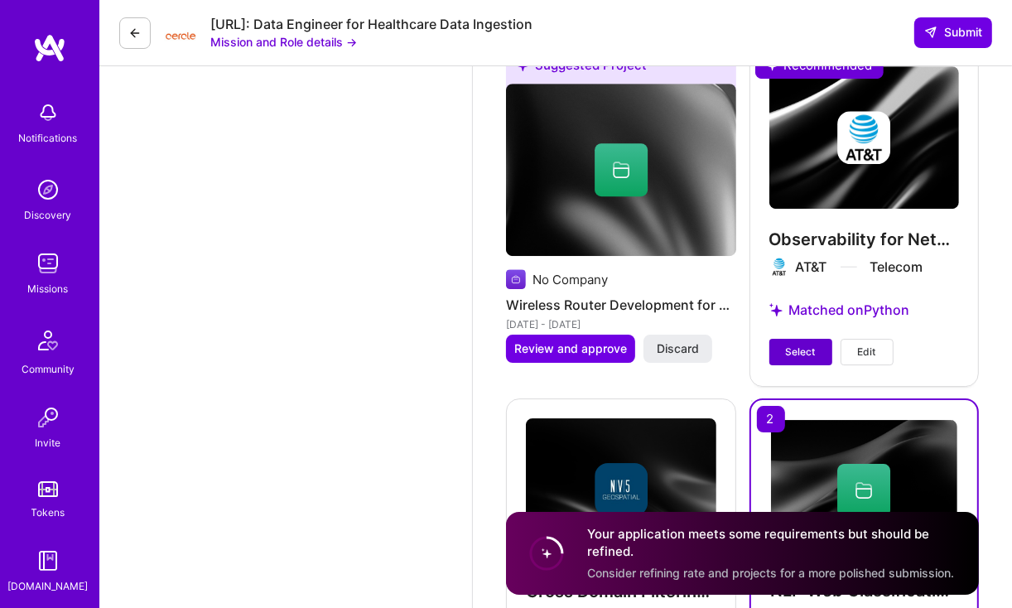
click at [807, 339] on button "Select" at bounding box center [800, 352] width 63 height 26
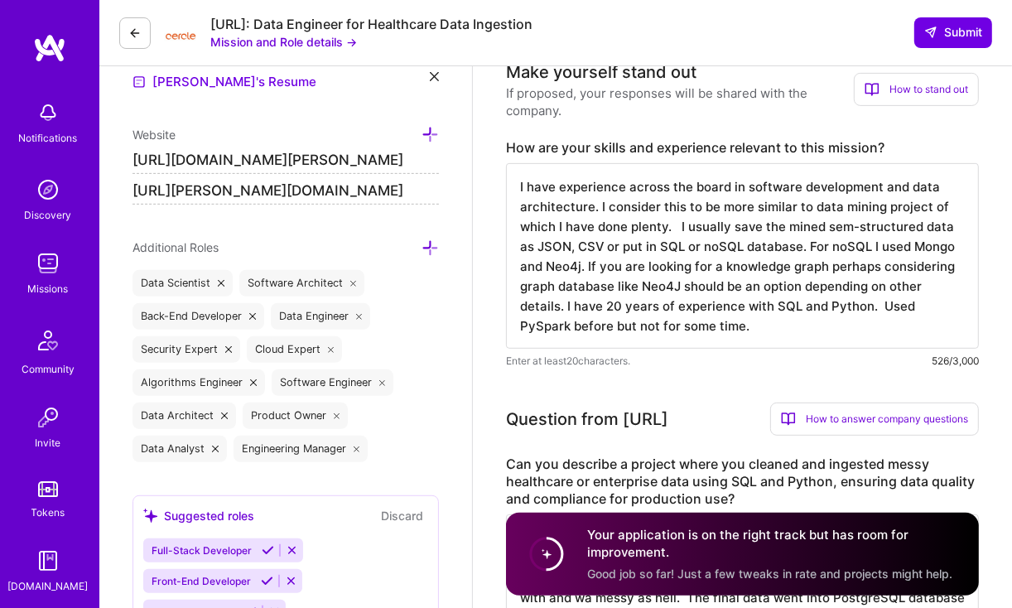
scroll to position [497, 0]
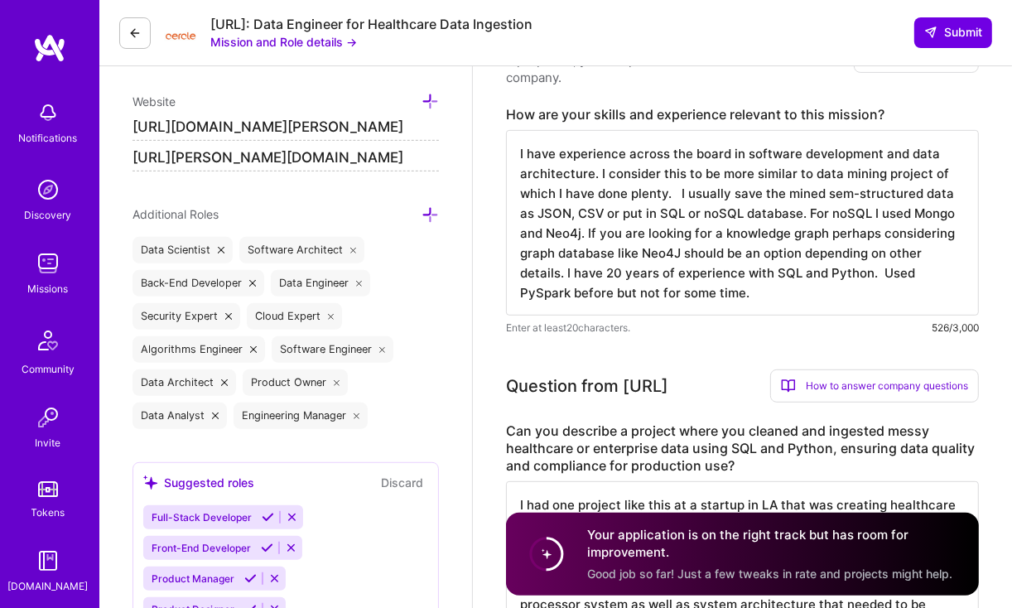
click at [775, 289] on textarea "I have experience across the board in software development and data architectur…" at bounding box center [742, 222] width 473 height 185
type textarea "I have experience across the board in software development and data architectur…"
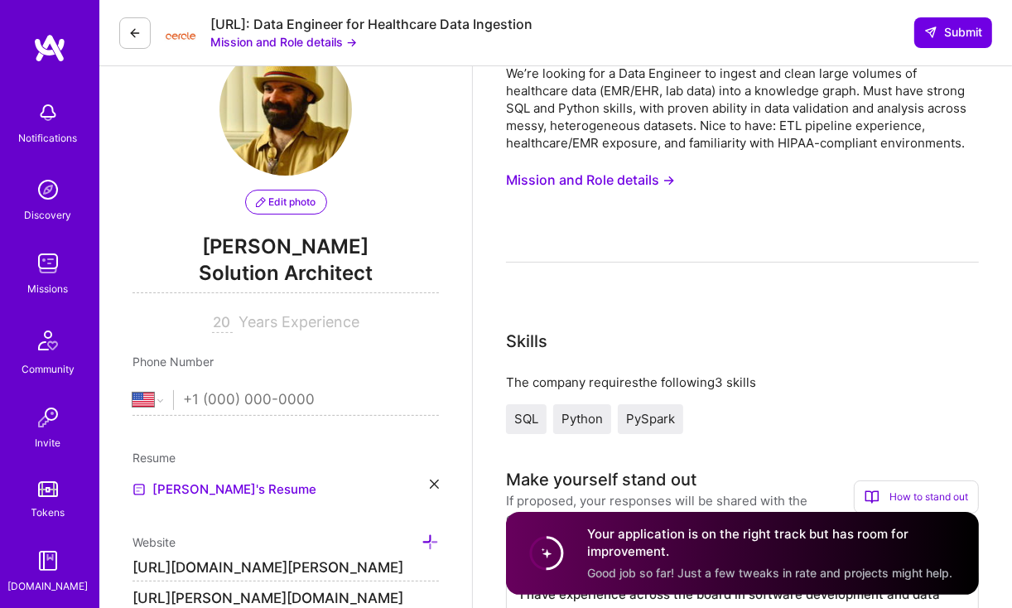
scroll to position [0, 0]
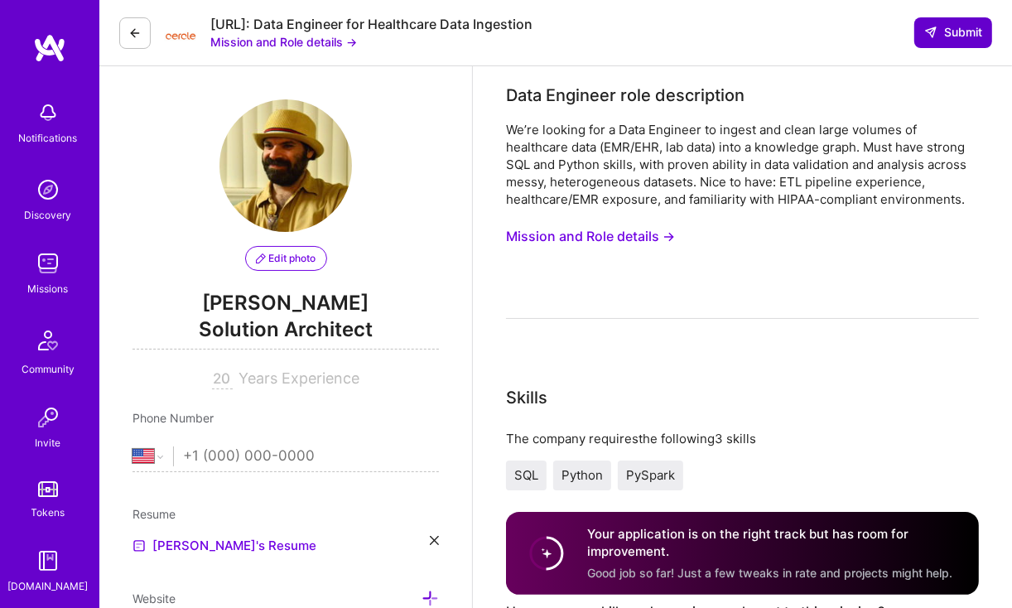
click at [934, 22] on button "Submit" at bounding box center [953, 32] width 78 height 30
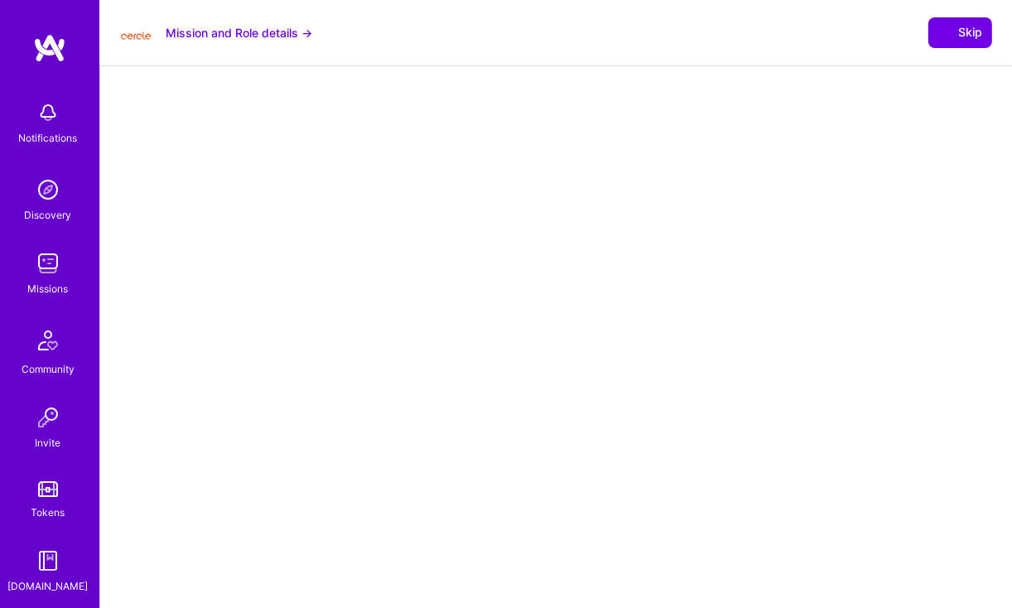
drag, startPoint x: 119, startPoint y: 79, endPoint x: 108, endPoint y: 79, distance: 10.8
click at [108, 79] on div at bounding box center [556, 498] width 912 height 865
click at [142, 489] on div at bounding box center [555, 499] width 845 height 832
select select "US"
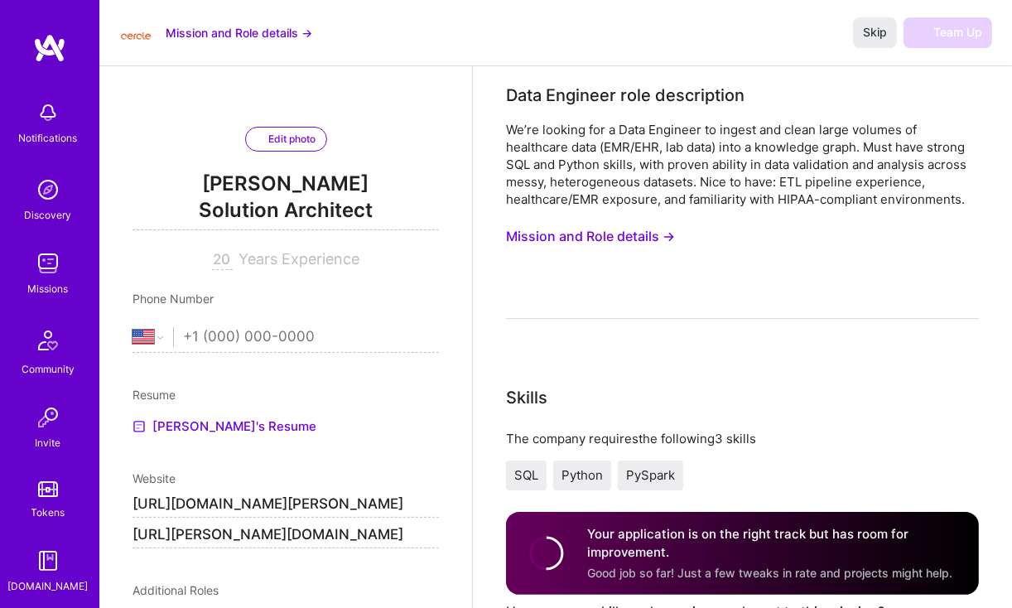
click at [624, 518] on div "Your application is on the right track but has room for improvement. Good job s…" at bounding box center [742, 553] width 473 height 83
click at [366, 361] on input "tel" at bounding box center [311, 337] width 255 height 48
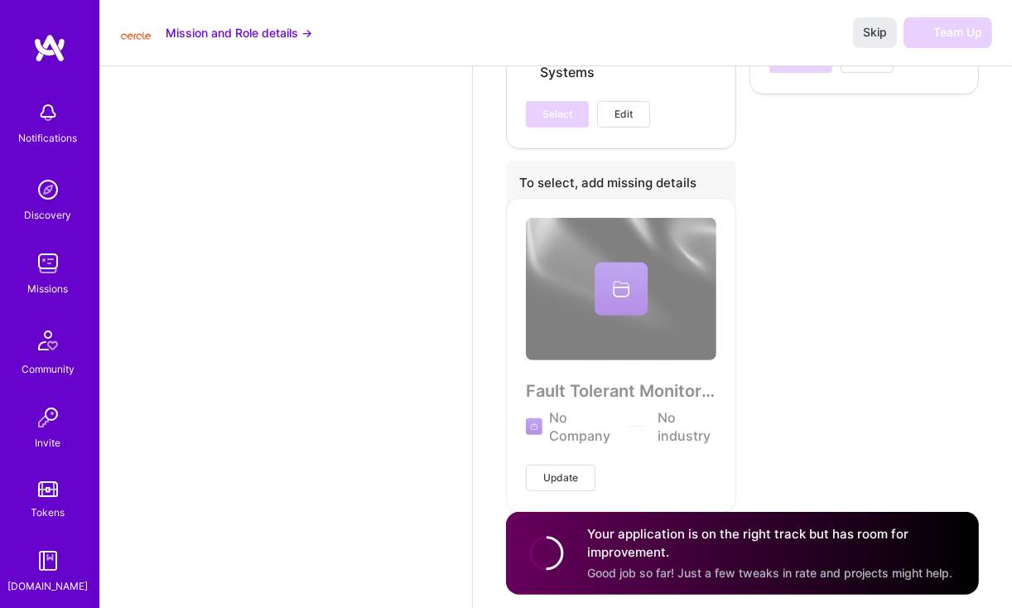
scroll to position [5032, 0]
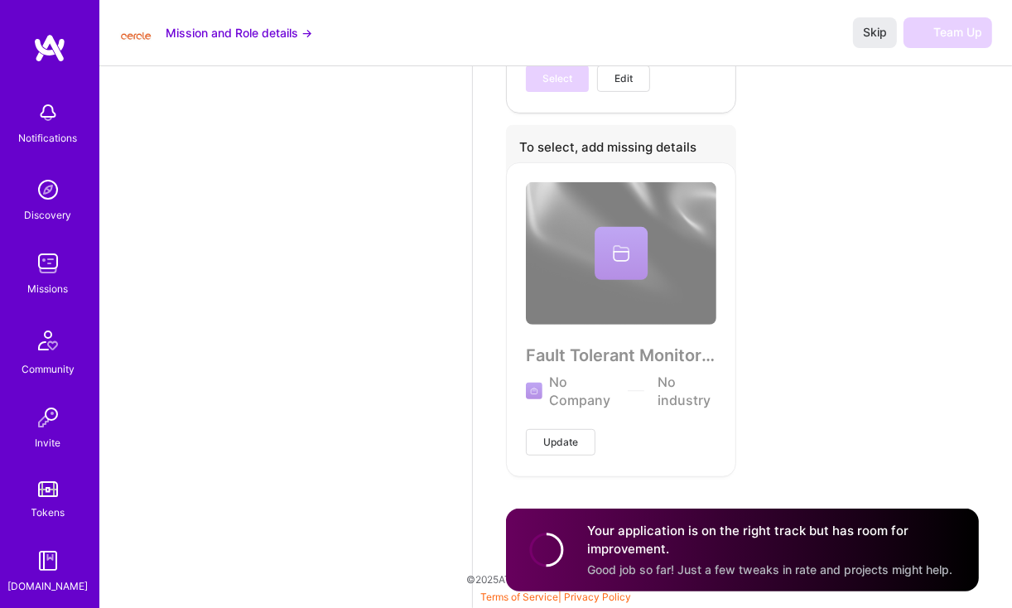
click at [710, 562] on span "Good job so far! Just a few tweaks in rate and projects might help." at bounding box center [769, 569] width 365 height 14
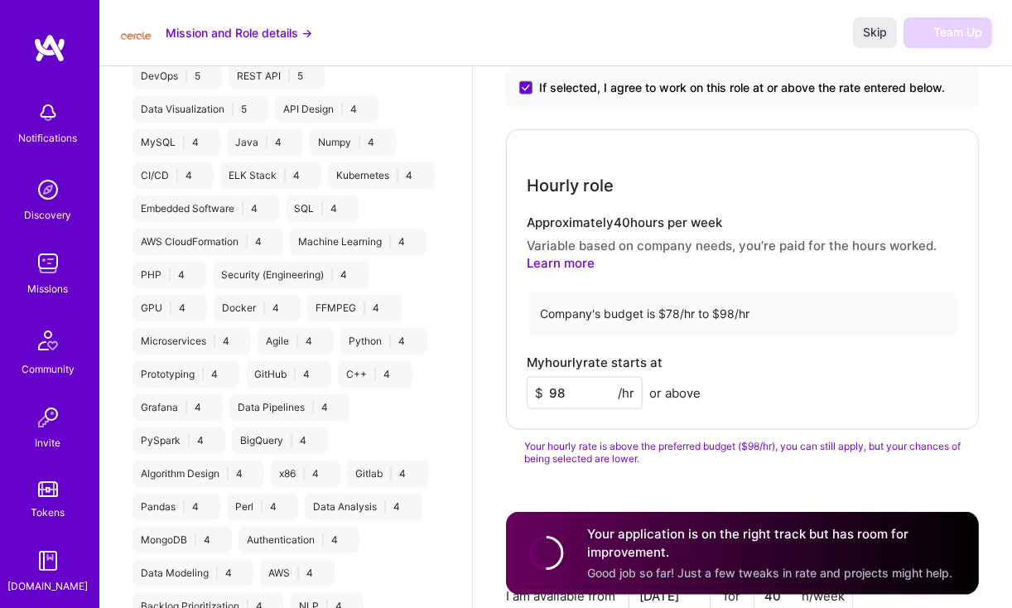
scroll to position [1225, 0]
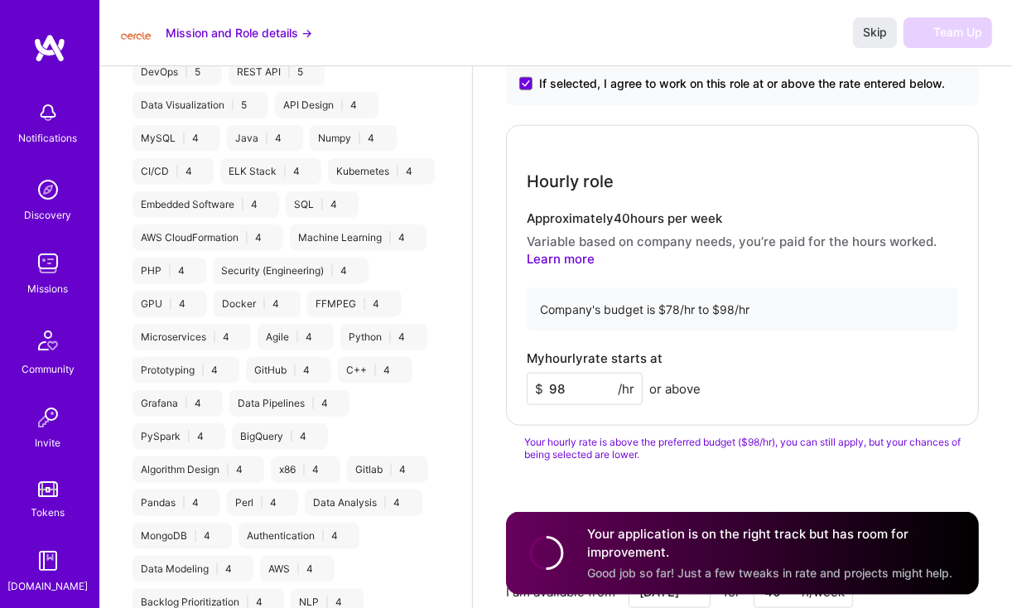
click at [572, 405] on input "98" at bounding box center [585, 389] width 116 height 32
click at [569, 373] on div "My hourly rate starts at $ 98 /hr or above" at bounding box center [742, 378] width 431 height 54
click at [569, 392] on input "98" at bounding box center [585, 389] width 116 height 32
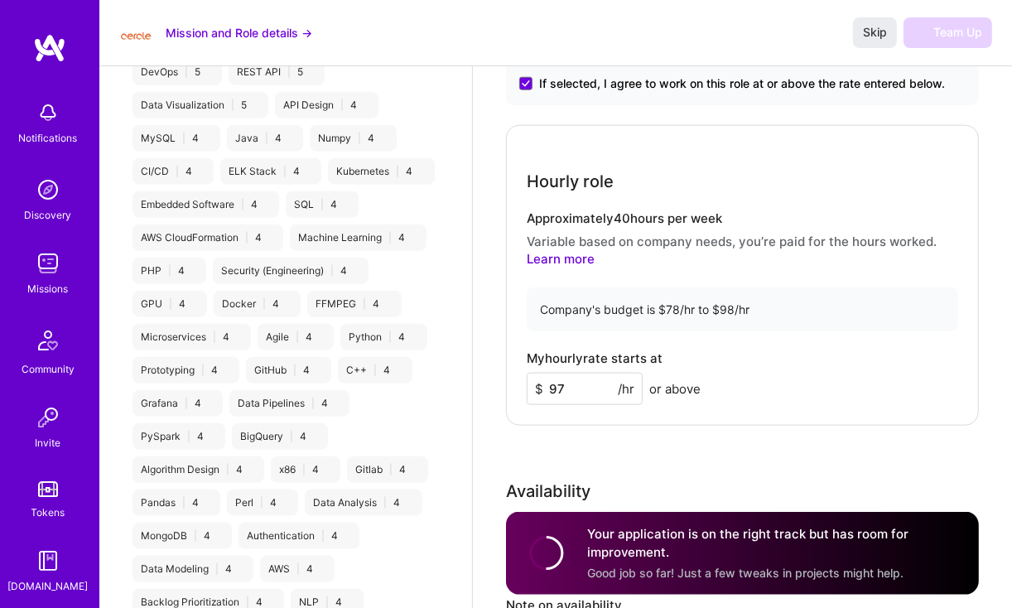
type input "97"
click at [571, 468] on div "Rate Your rate should reflect your skills, experience, role requirements, and m…" at bounding box center [742, 342] width 473 height 741
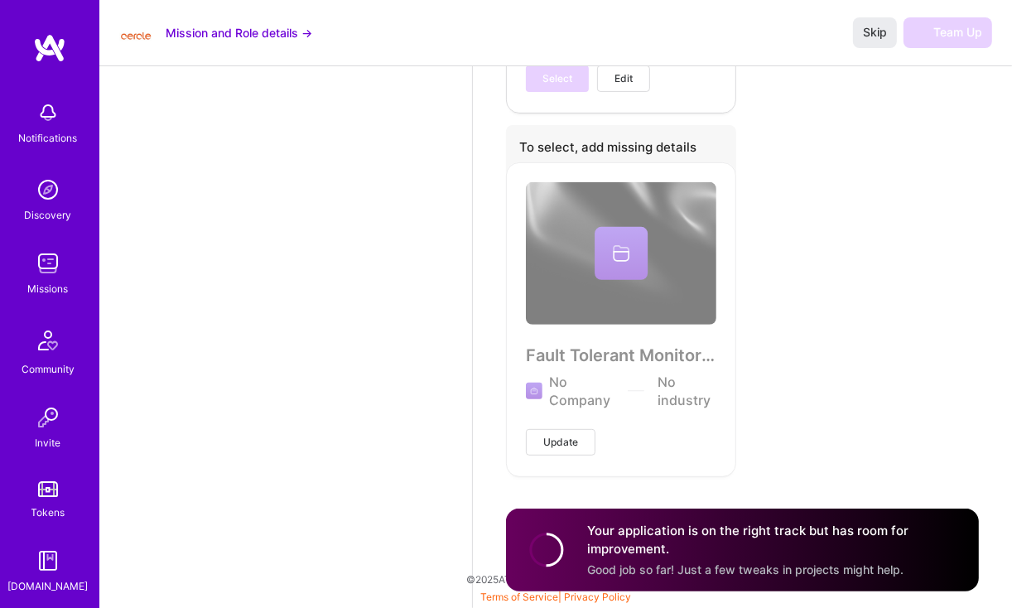
scroll to position [4997, 0]
click at [604, 559] on div "Your application is on the right track but has room for improvement. Good job s…" at bounding box center [773, 550] width 372 height 56
click at [632, 571] on span "Good job so far! Just a few tweaks in projects might help." at bounding box center [745, 569] width 316 height 14
click at [874, 41] on button "Skip" at bounding box center [875, 32] width 44 height 30
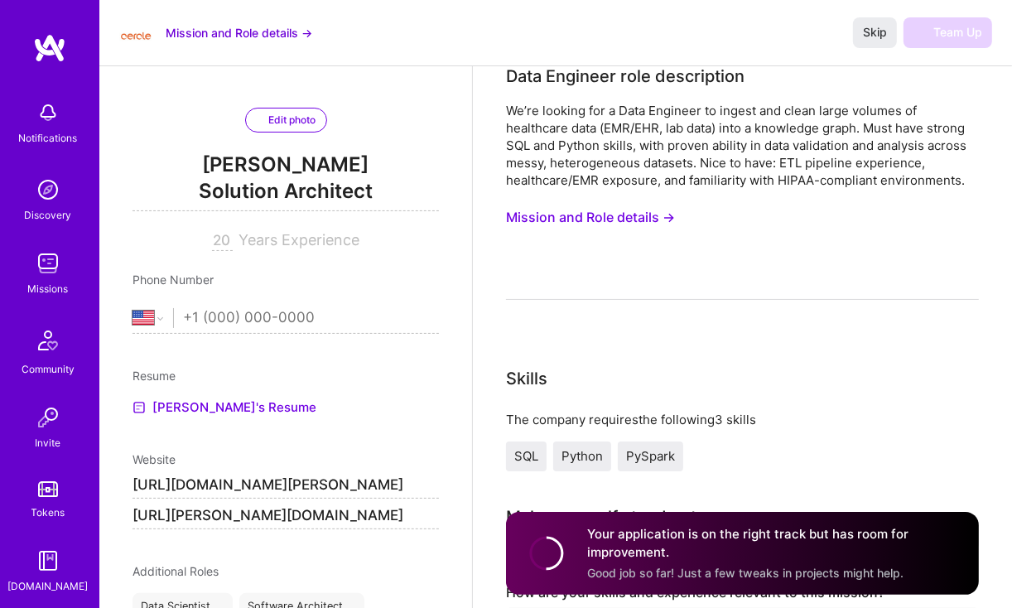
scroll to position [0, 0]
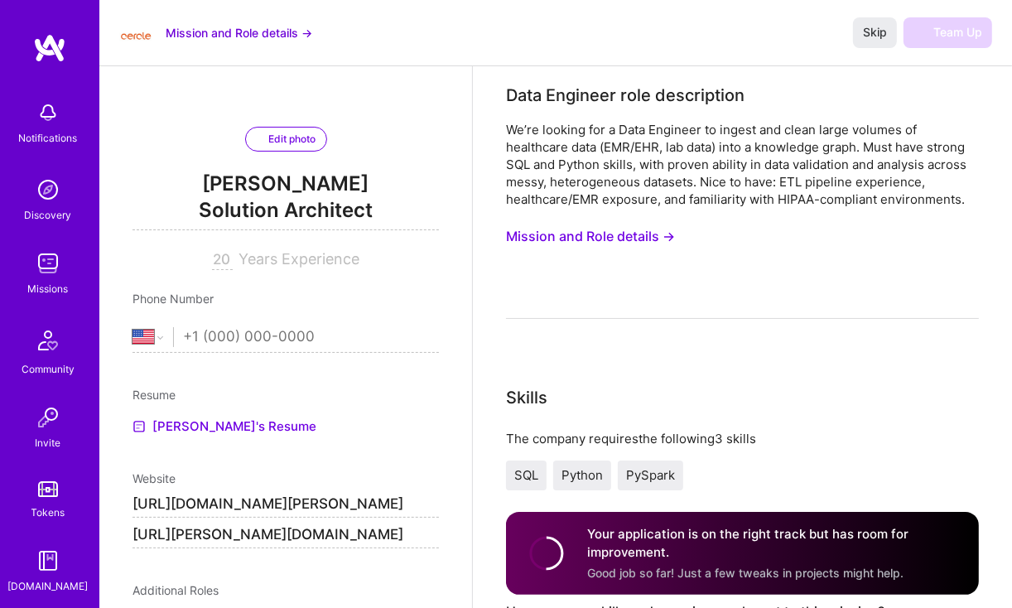
click at [646, 294] on div "We’re looking for a Data Engineer to ingest and clean large volumes of healthca…" at bounding box center [742, 220] width 473 height 198
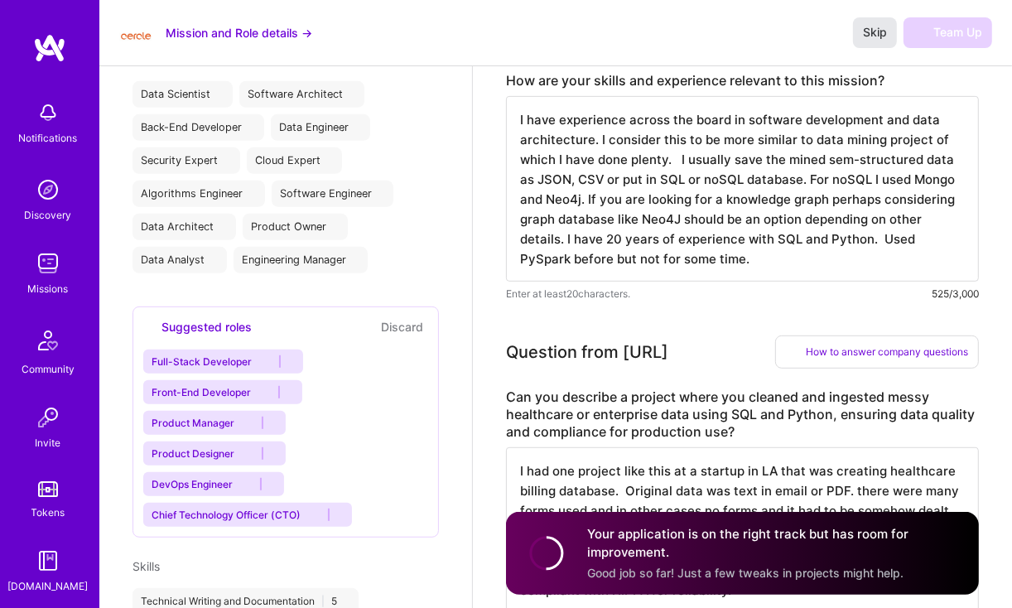
drag, startPoint x: 876, startPoint y: 34, endPoint x: 860, endPoint y: 34, distance: 15.7
click at [863, 34] on span "Skip" at bounding box center [875, 32] width 24 height 17
click at [869, 34] on span "Skip" at bounding box center [875, 32] width 24 height 17
click at [535, 133] on textarea "I have experience across the board in software development and data architectur…" at bounding box center [742, 188] width 473 height 185
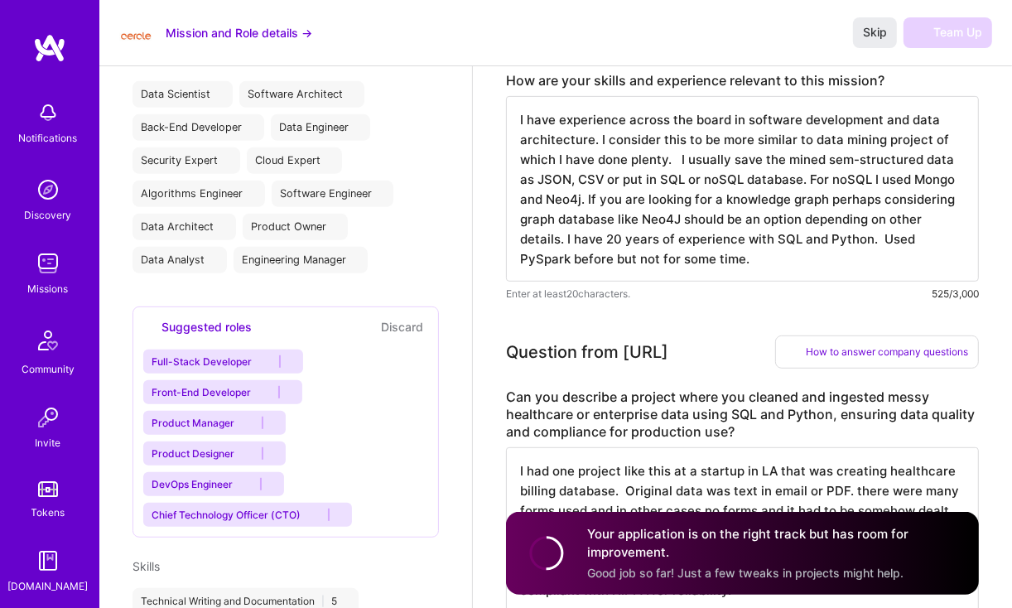
click at [511, 474] on textarea "I had one project like this at a startup in LA that was creating healthcare bil…" at bounding box center [742, 530] width 473 height 166
click at [530, 469] on textarea "I had one project like this at a startup in LA that was creating healthcare bil…" at bounding box center [742, 530] width 473 height 166
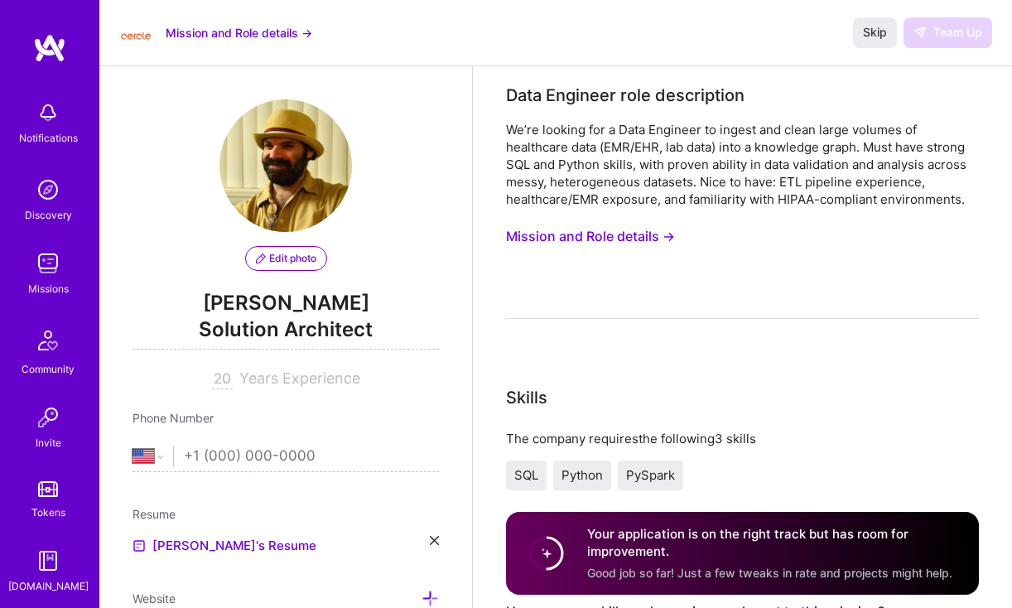
select select "US"
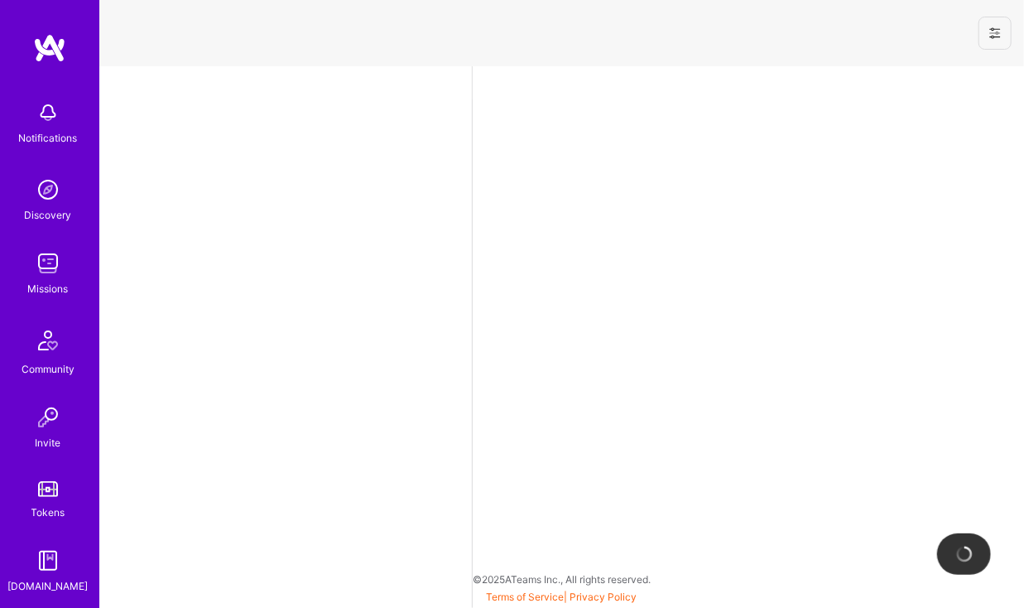
select select "US"
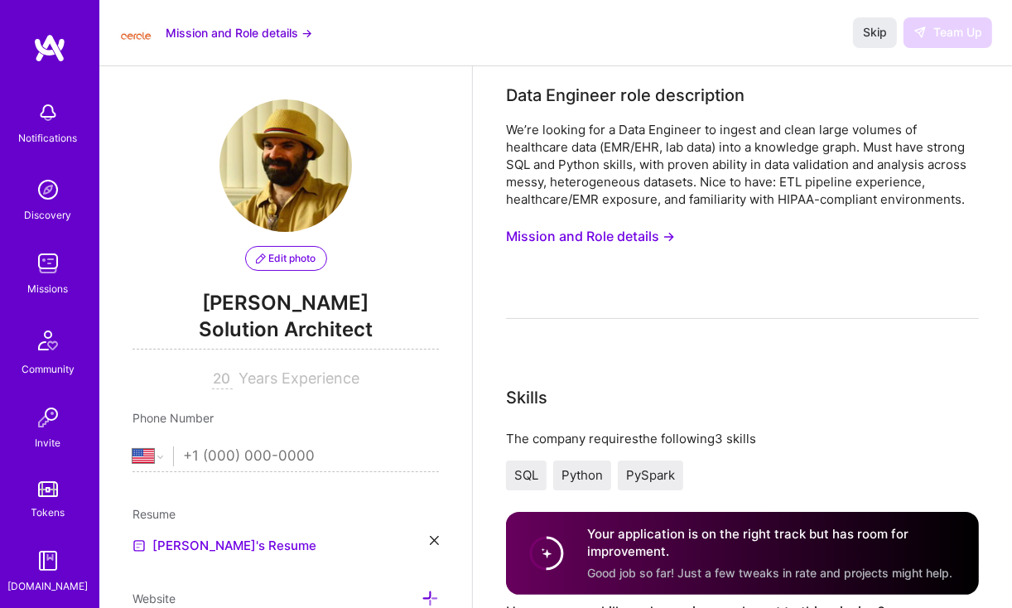
click at [606, 309] on div "We’re looking for a Data Engineer to ingest and clean large volumes of healthca…" at bounding box center [742, 220] width 473 height 198
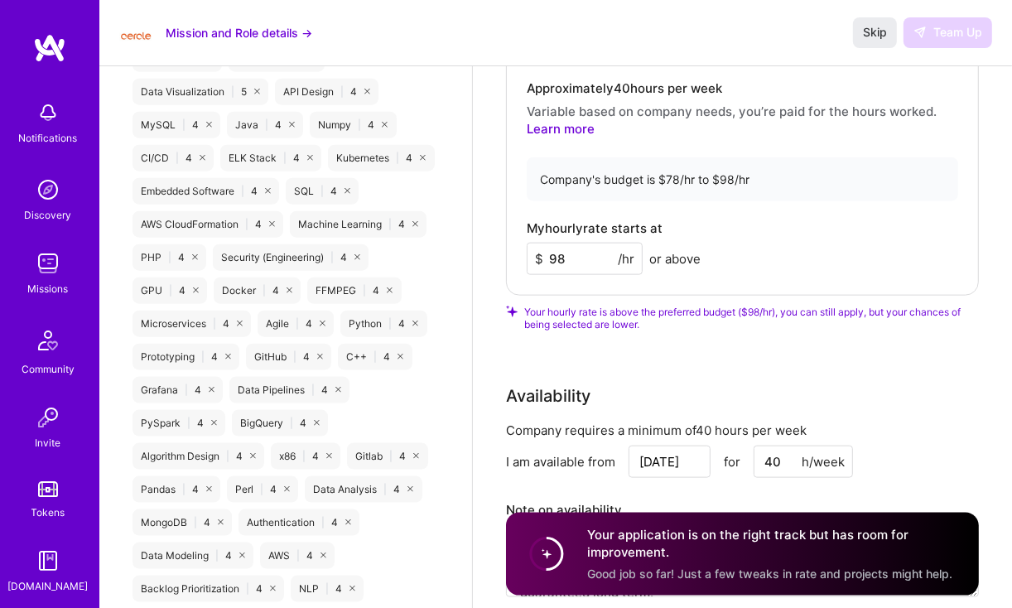
scroll to position [1355, 0]
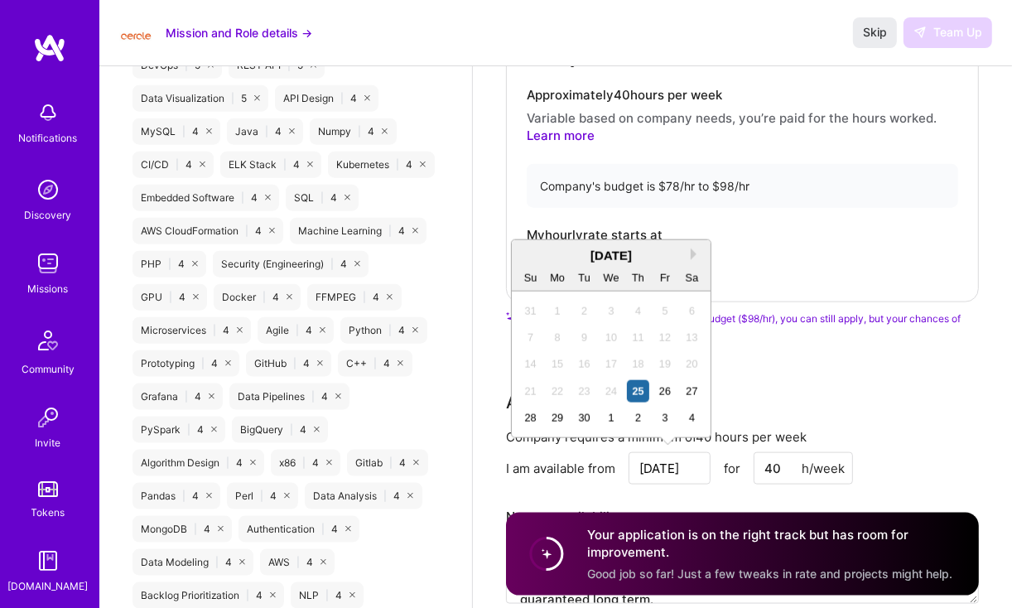
click at [696, 469] on input "Sep 25" at bounding box center [669, 468] width 82 height 32
type input "S"
type input "Oct 1"
drag, startPoint x: 821, startPoint y: 272, endPoint x: 821, endPoint y: 260, distance: 12.4
click at [821, 264] on div "Hourly role Approximately 40 hours per week Variable based on company needs, yo…" at bounding box center [742, 148] width 473 height 307
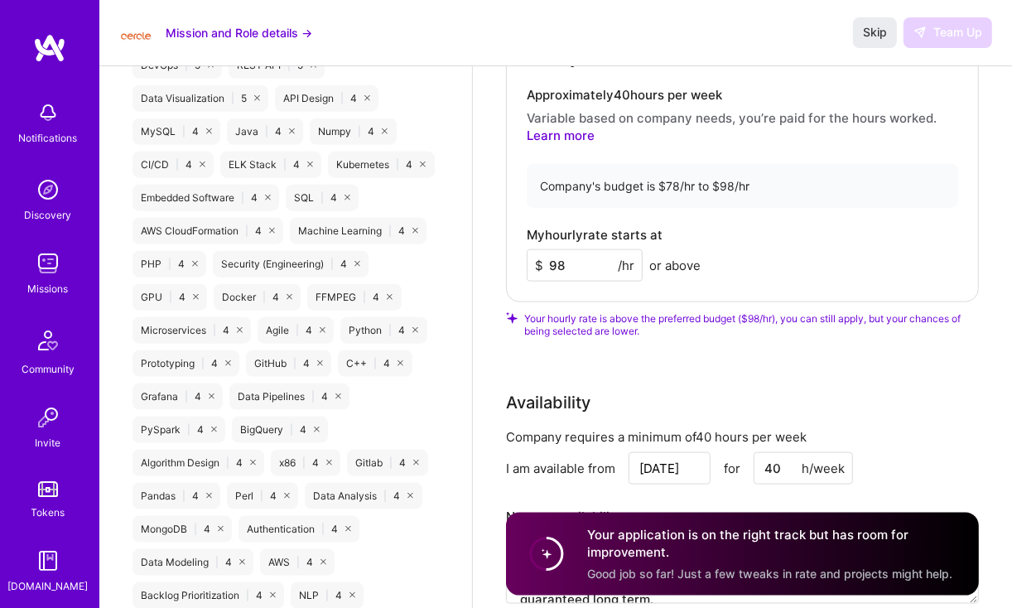
click at [722, 288] on div "Hourly role Approximately 40 hours per week Variable based on company needs, yo…" at bounding box center [742, 148] width 473 height 307
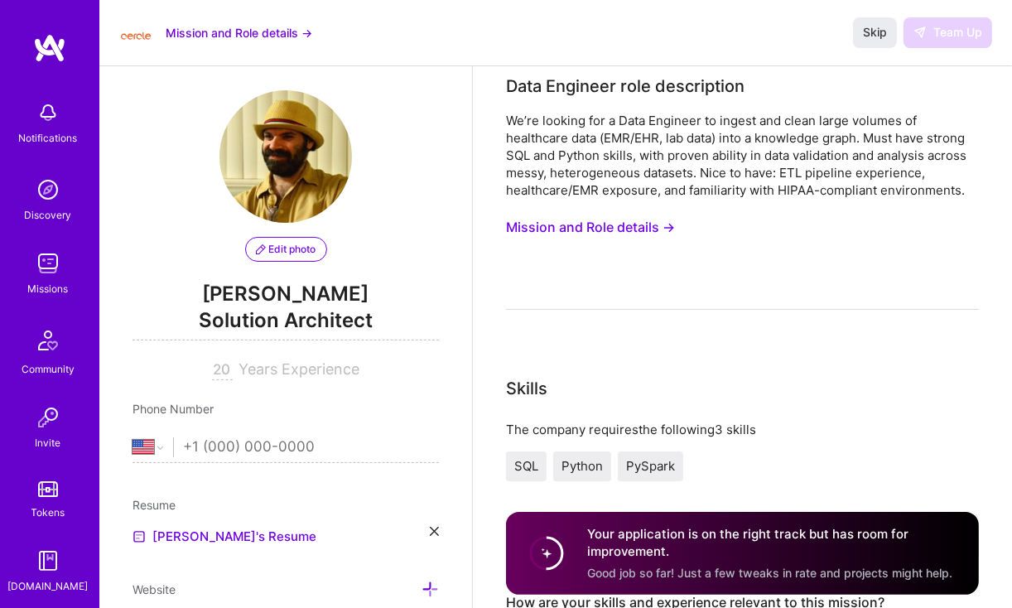
scroll to position [0, 0]
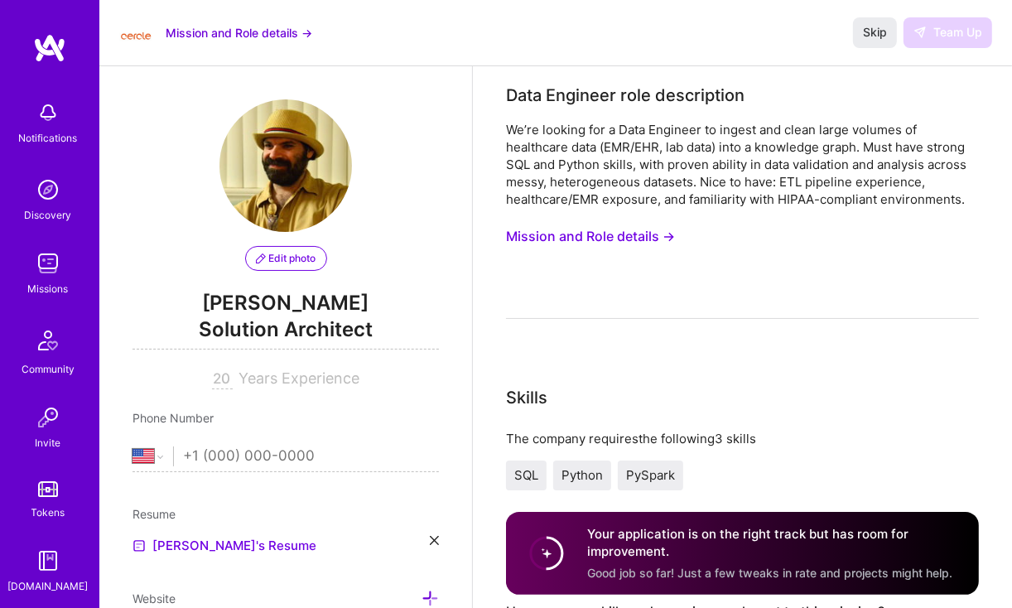
click at [576, 243] on button "Mission and Role details →" at bounding box center [590, 236] width 169 height 31
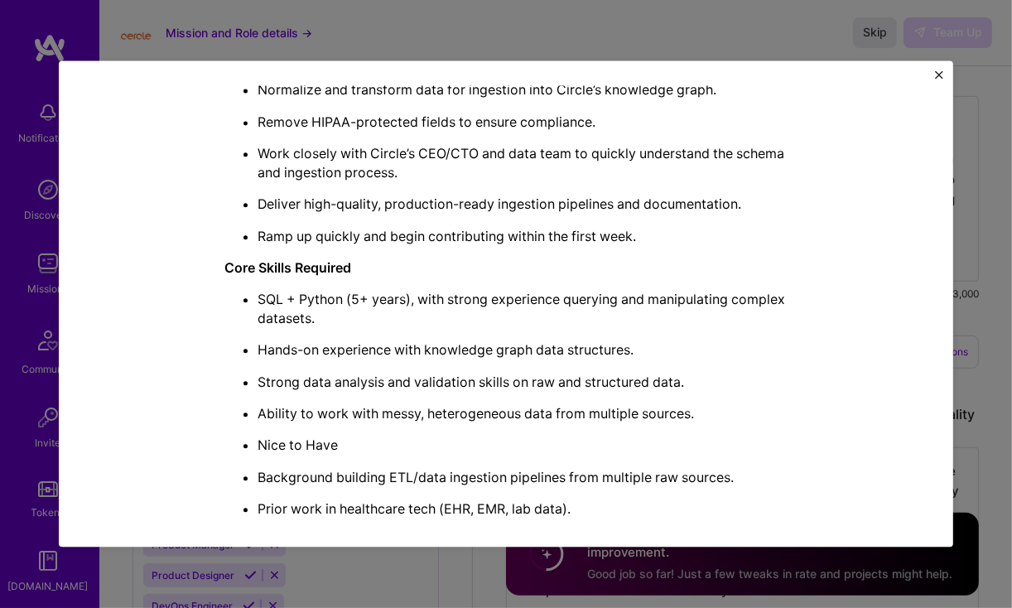
scroll to position [839, 0]
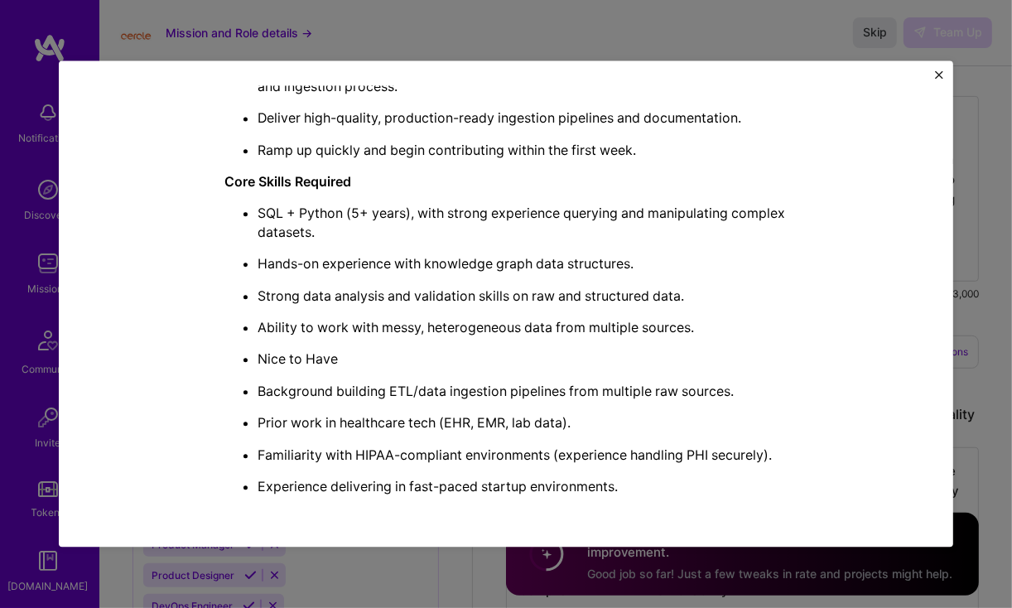
click at [935, 75] on img "Close" at bounding box center [939, 74] width 8 height 8
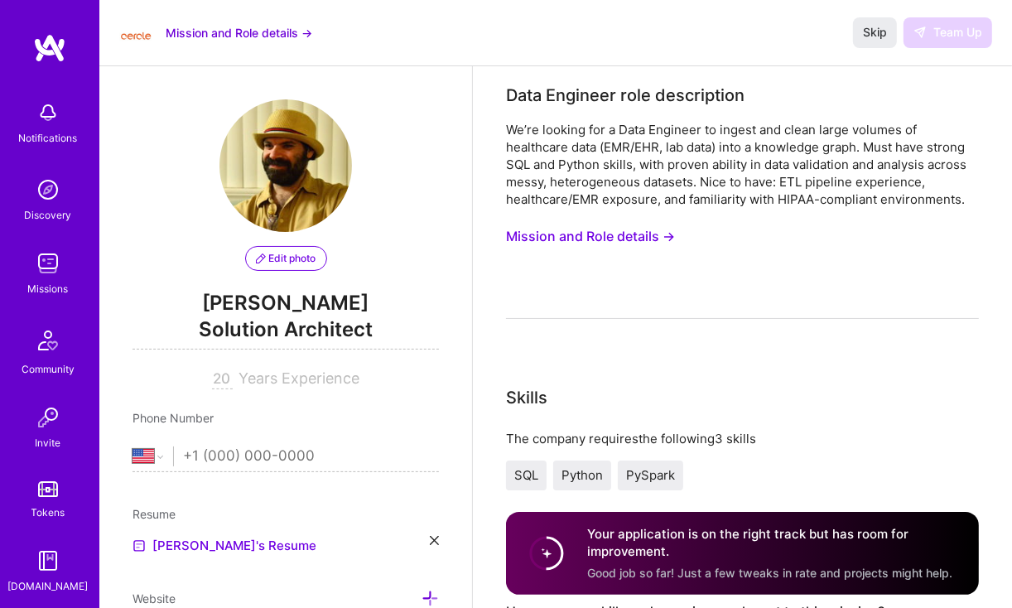
drag, startPoint x: 574, startPoint y: 235, endPoint x: 603, endPoint y: 302, distance: 73.1
click at [603, 302] on div "We’re looking for a Data Engineer to ingest and clean large volumes of healthca…" at bounding box center [742, 220] width 473 height 198
click at [603, 271] on div "We’re looking for a Data Engineer to ingest and clean large volumes of healthca…" at bounding box center [742, 220] width 473 height 198
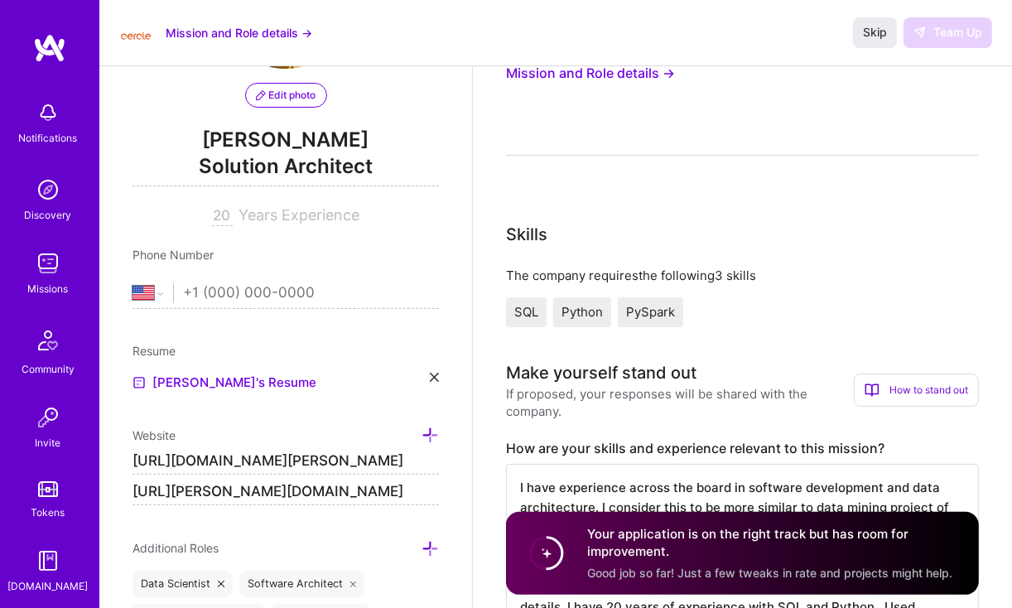
scroll to position [166, 0]
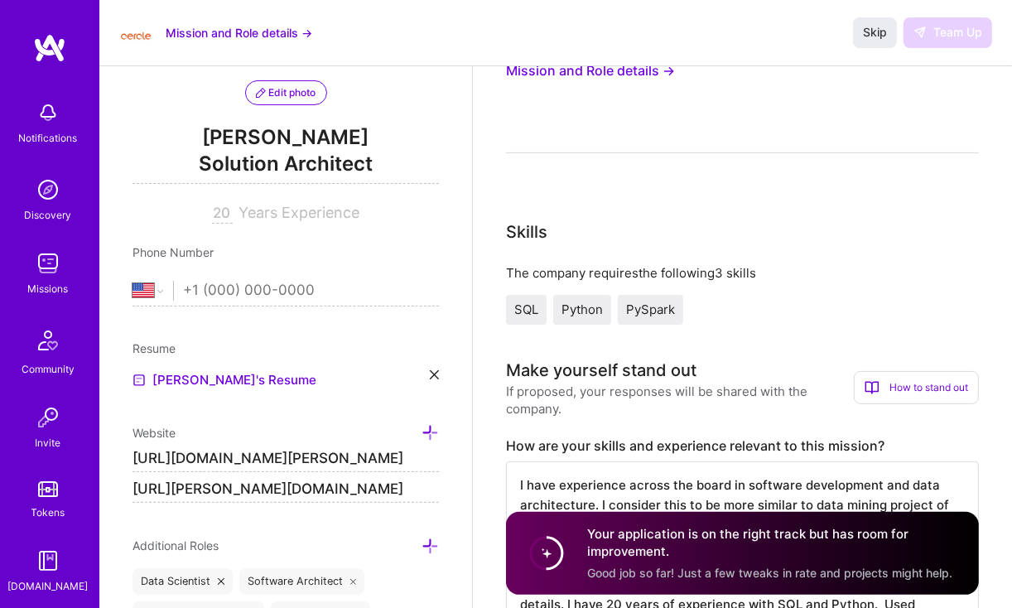
click at [643, 307] on span "PySpark" at bounding box center [650, 309] width 49 height 16
click at [786, 307] on div "SQL Python PySpark" at bounding box center [742, 310] width 473 height 30
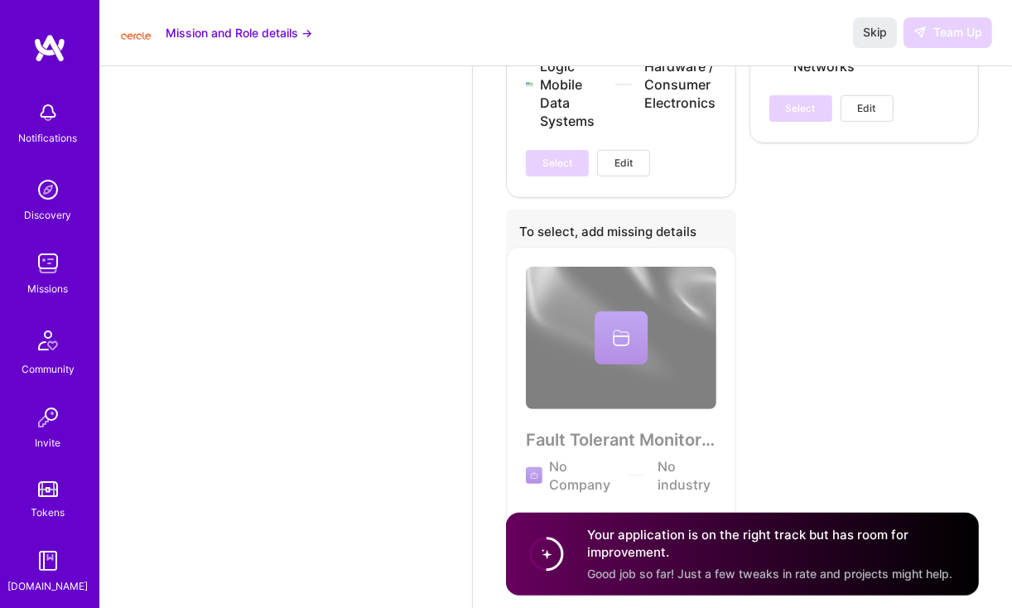
scroll to position [5032, 0]
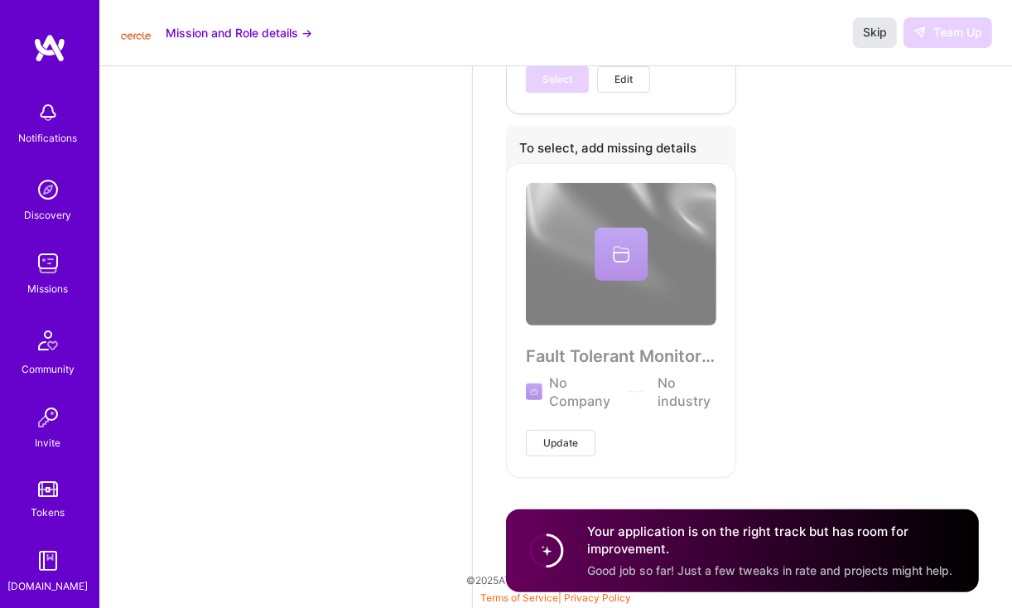
click at [863, 33] on span "Skip" at bounding box center [875, 32] width 24 height 17
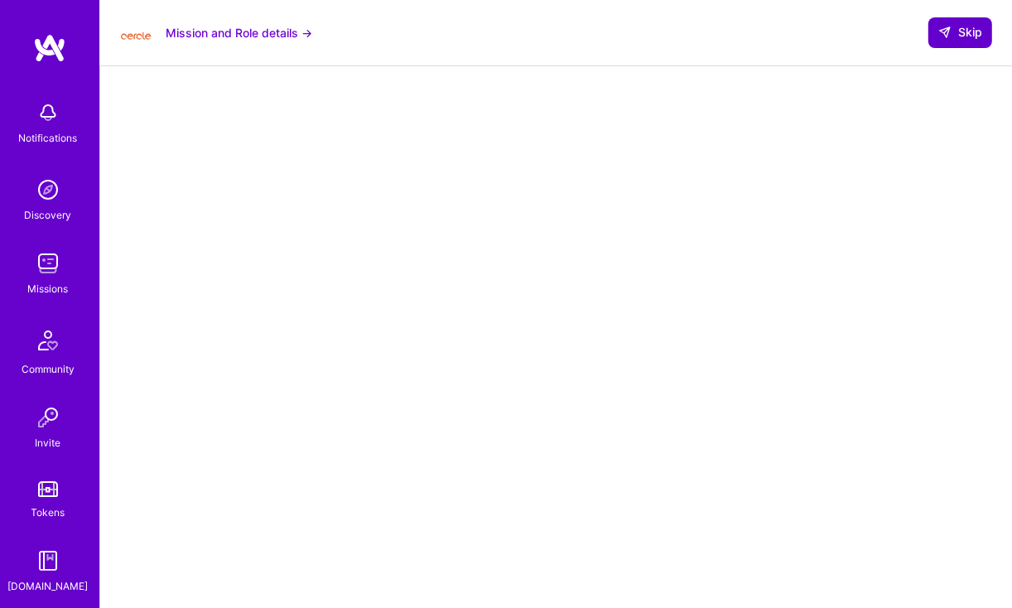
click at [937, 41] on button "Skip" at bounding box center [960, 32] width 64 height 30
select select "US"
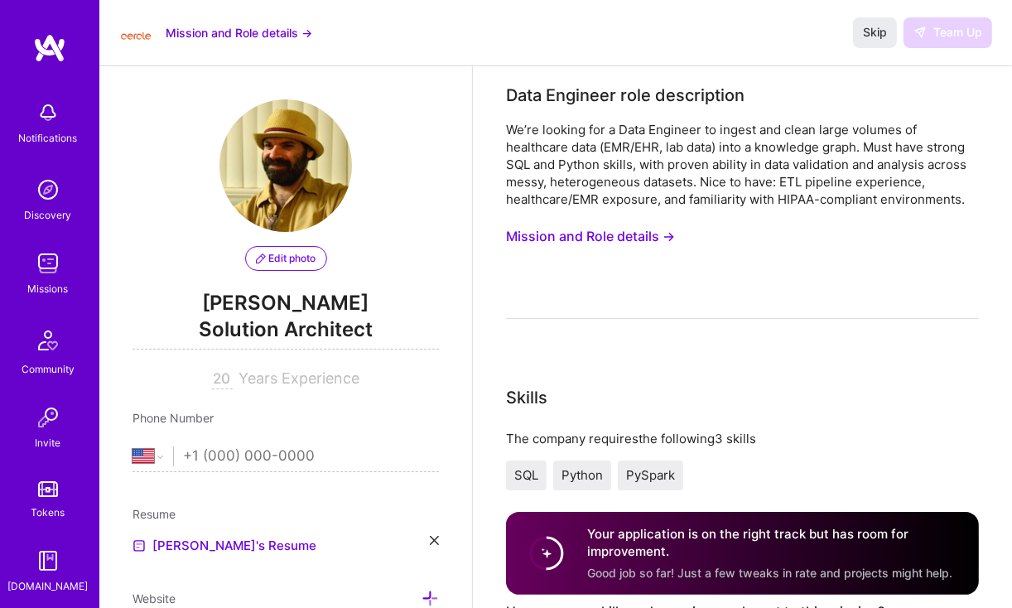
click at [230, 32] on button "Mission and Role details →" at bounding box center [239, 32] width 147 height 17
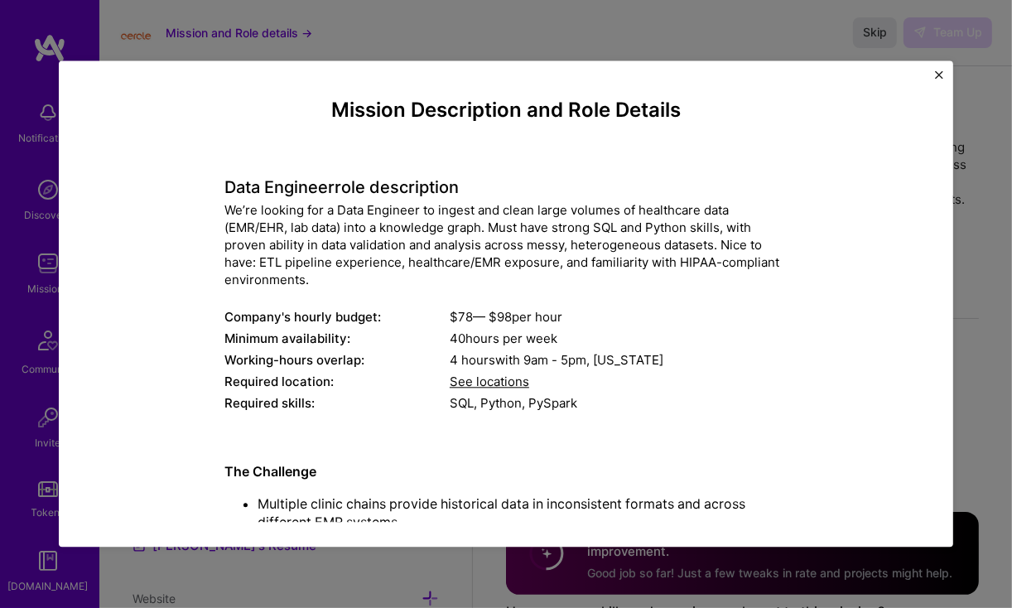
click at [455, 92] on div "Mission Description and Role Details Data Engineer role description We’re looki…" at bounding box center [506, 303] width 845 height 436
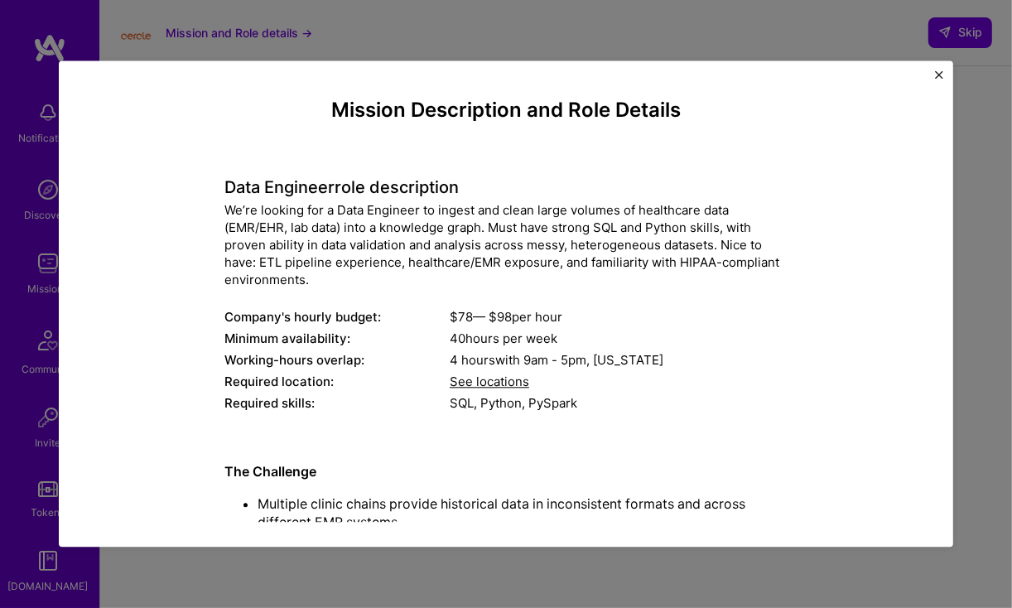
click at [937, 70] on div "Mission Description and Role Details Data Engineer role description We’re looki…" at bounding box center [506, 303] width 894 height 486
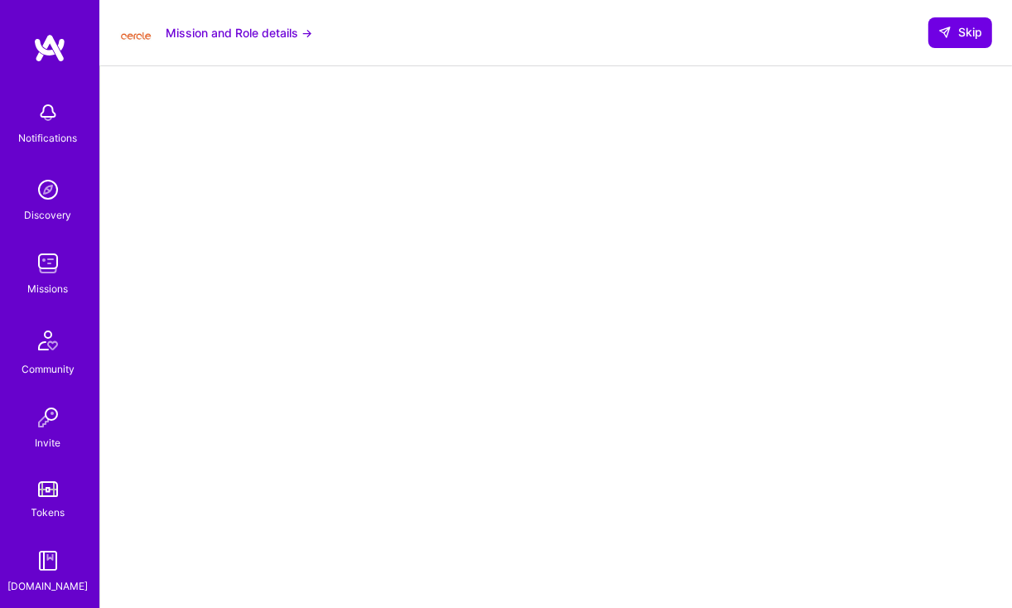
click at [33, 41] on img at bounding box center [49, 48] width 33 height 30
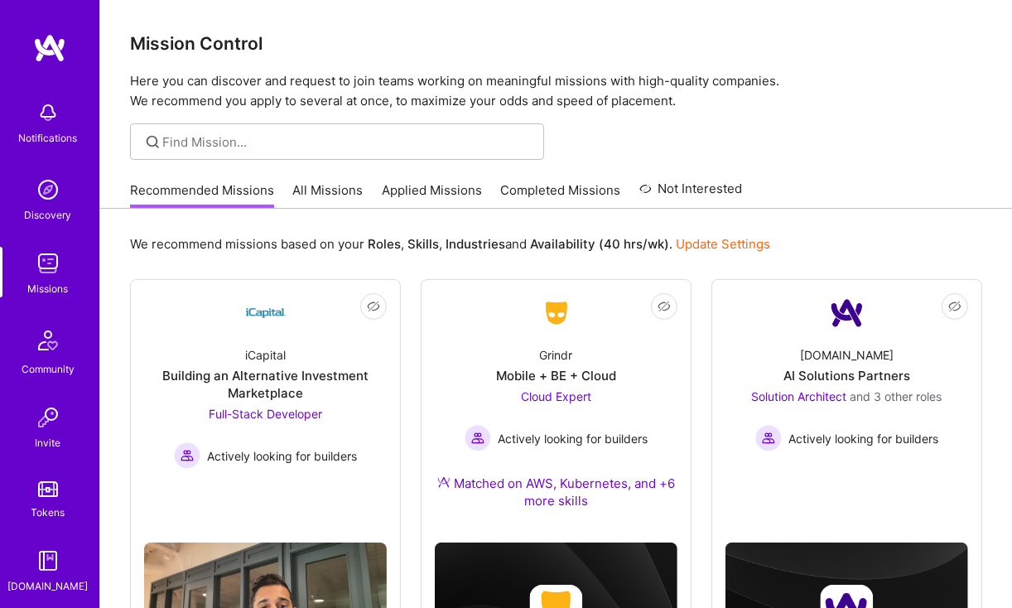
click at [35, 44] on img at bounding box center [49, 48] width 33 height 30
click at [32, 291] on div "Missions" at bounding box center [48, 288] width 41 height 17
click at [415, 185] on link "Applied Missions" at bounding box center [432, 194] width 100 height 27
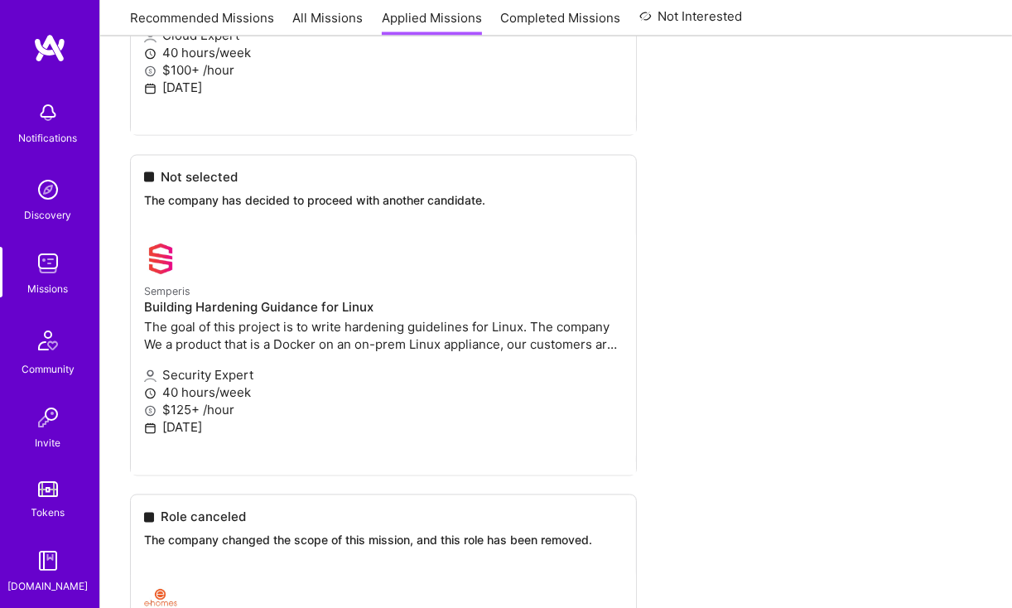
scroll to position [2219, 0]
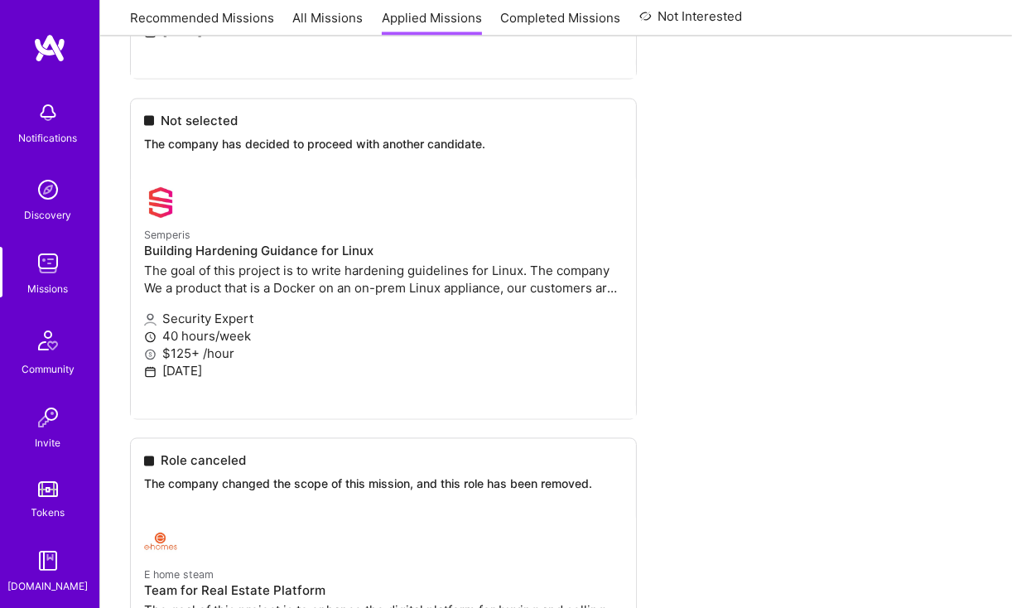
click at [304, 29] on link "All Missions" at bounding box center [328, 22] width 70 height 27
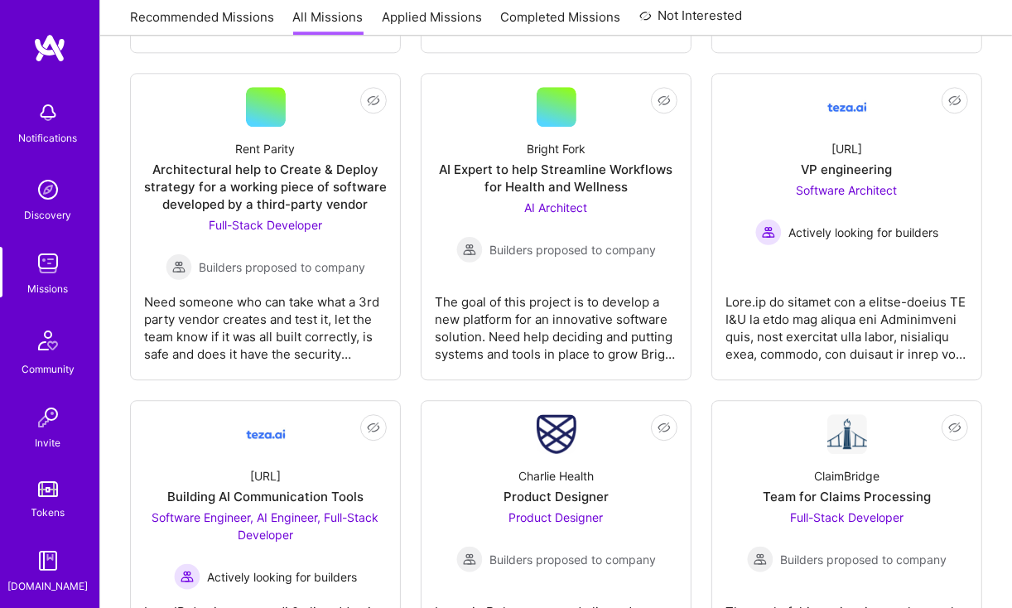
scroll to position [3047, 0]
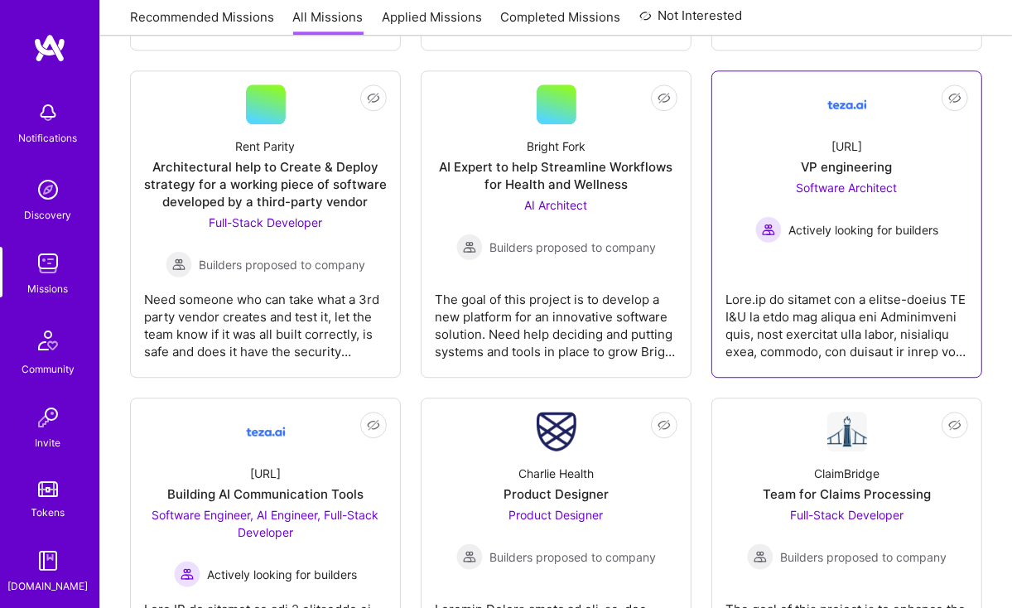
click at [847, 184] on span "Software Architect" at bounding box center [847, 188] width 101 height 14
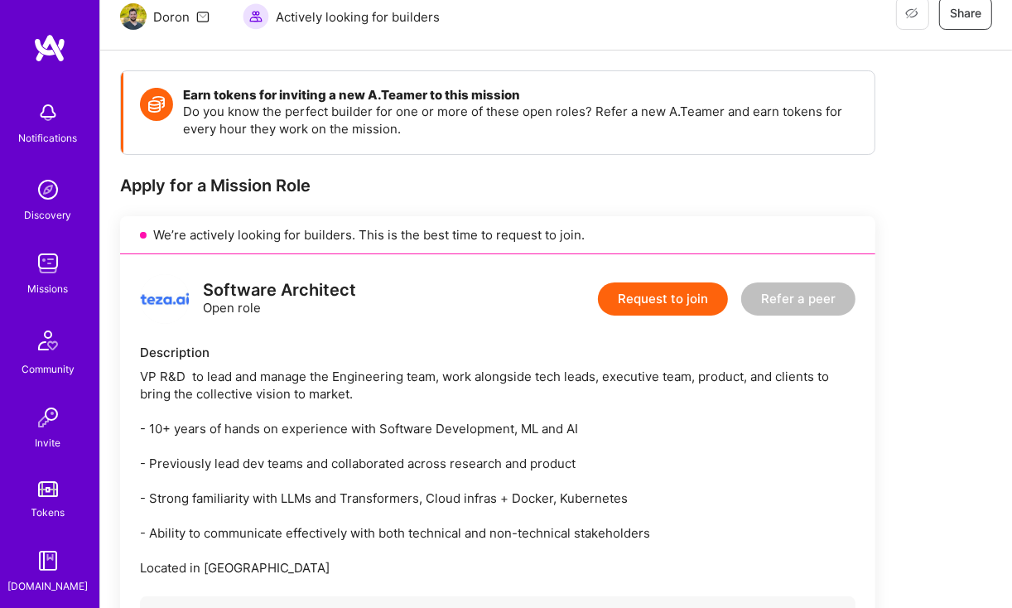
scroll to position [232, 0]
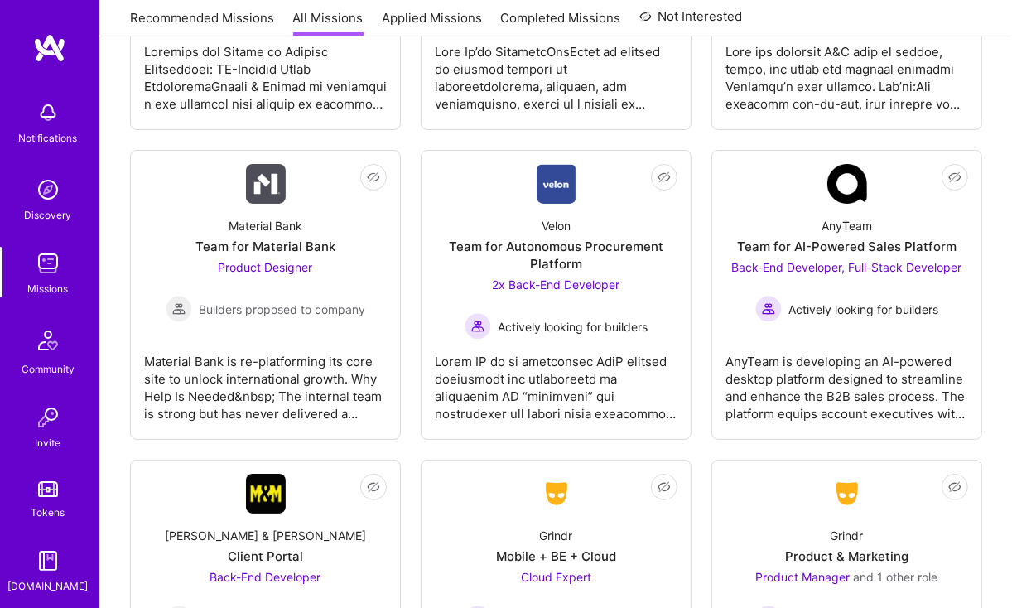
scroll to position [4641, 0]
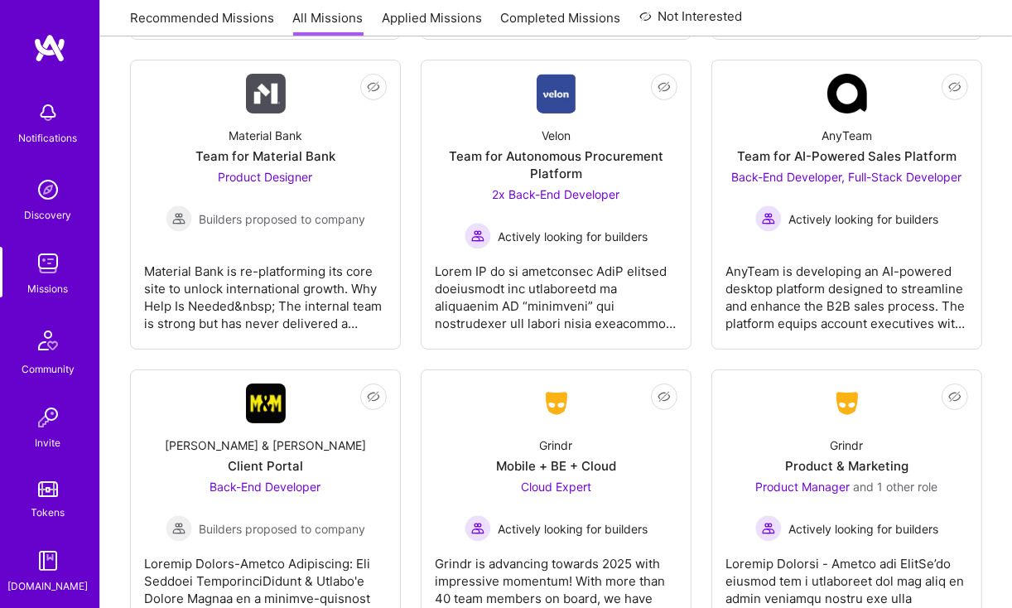
click at [40, 41] on img at bounding box center [49, 48] width 33 height 30
